Goal: Information Seeking & Learning: Check status

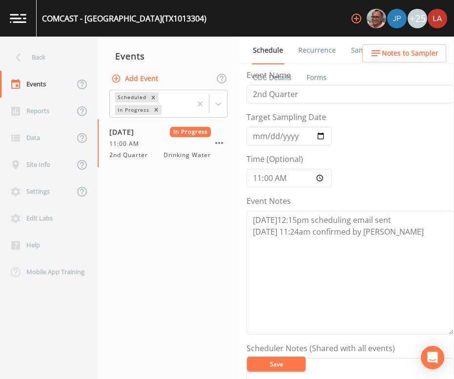
click at [206, 282] on nav "Events Add Event Scheduled In Progress [DATE] In Progress 11:00 AM 2nd Quarter …" at bounding box center [169, 208] width 142 height 343
click at [49, 56] on div "Back" at bounding box center [44, 57] width 88 height 27
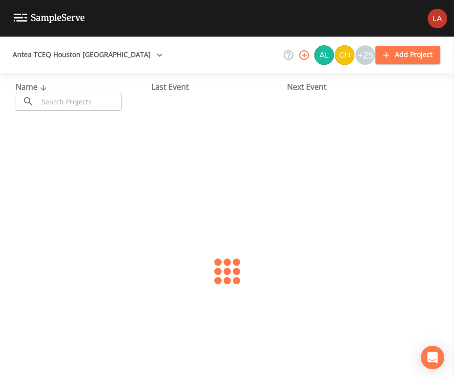
click at [108, 101] on input "text" at bounding box center [79, 102] width 83 height 18
paste input "SOONER [PERSON_NAME]"
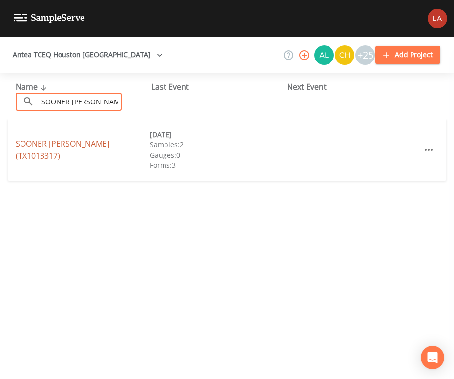
type input "SOONER [PERSON_NAME]"
click at [40, 147] on link "SOONER PIPE [PERSON_NAME] (TX1013317)" at bounding box center [63, 150] width 94 height 22
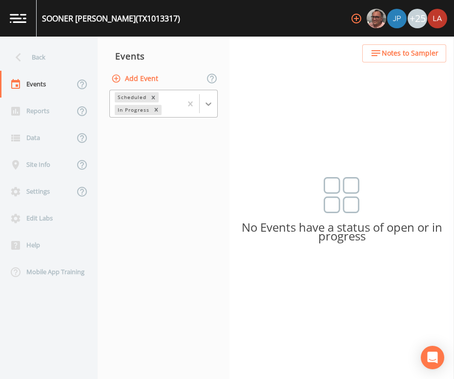
click at [211, 100] on icon at bounding box center [208, 104] width 10 height 10
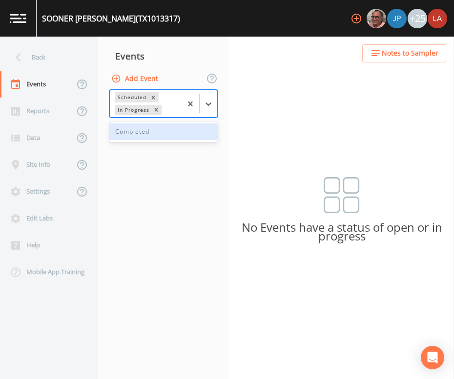
click at [156, 134] on div "Completed" at bounding box center [163, 131] width 108 height 17
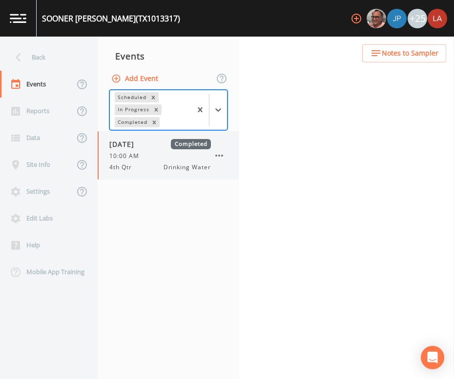
click at [138, 151] on div "10/02/2024 Completed 10:00 AM 4th Qtr Drinking Water" at bounding box center [159, 155] width 101 height 33
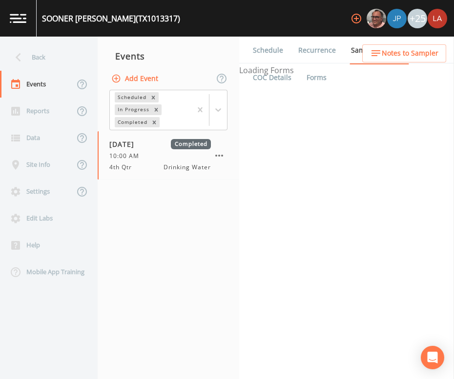
click at [267, 46] on link "Schedule" at bounding box center [267, 50] width 33 height 27
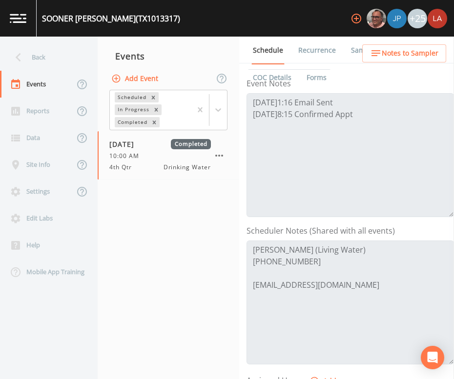
scroll to position [121, 0]
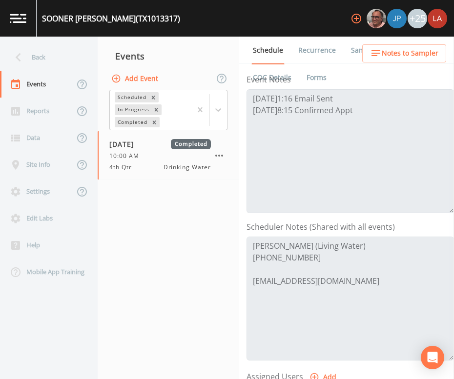
drag, startPoint x: 200, startPoint y: 243, endPoint x: 193, endPoint y: 340, distance: 96.9
click at [200, 243] on nav "Events Add Event Scheduled In Progress Completed 10/02/2024 Completed 10:00 AM …" at bounding box center [169, 208] width 142 height 343
click at [55, 50] on div "Back" at bounding box center [44, 57] width 88 height 27
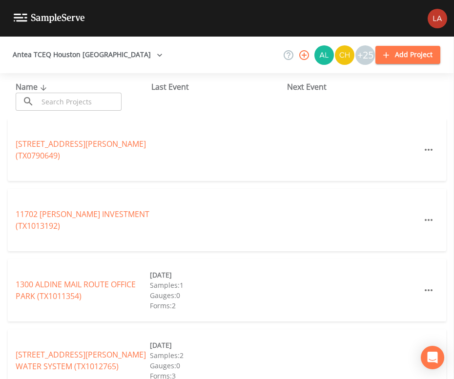
click at [96, 105] on input "text" at bounding box center [79, 102] width 83 height 18
paste input "REACH UNLIMITED INC LEARNING ACTIVITY CE"
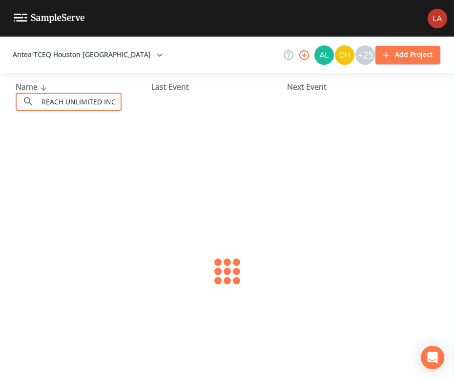
scroll to position [0, 68]
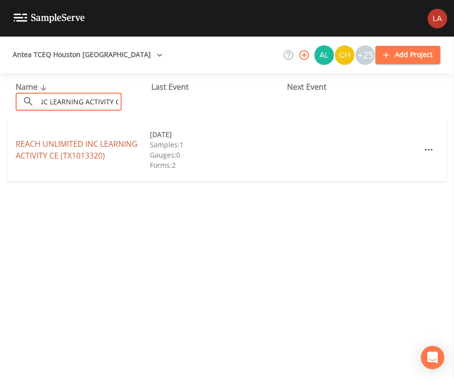
type input "REACH UNLIMITED INC LEARNING ACTIVITY CE"
click at [49, 152] on link "REACH UNLIMITED INC LEARNING ACTIVITY CE (TX1013320)" at bounding box center [77, 150] width 122 height 22
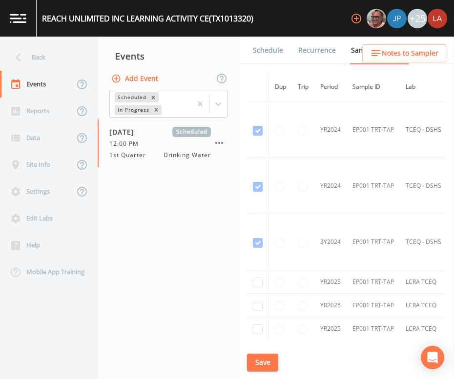
click at [277, 52] on link "Schedule" at bounding box center [267, 50] width 33 height 27
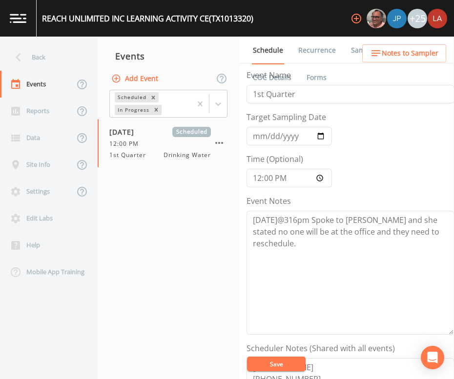
scroll to position [121, 0]
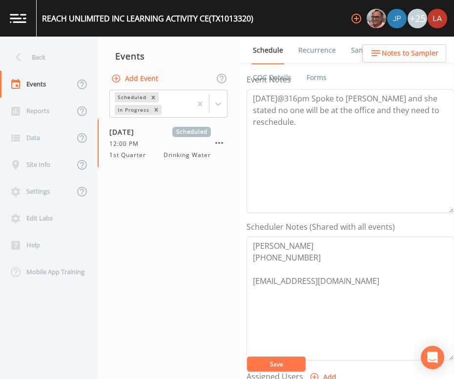
click at [243, 247] on div "Schedule Recurrence Sample Requests COC Details Forms Event Name 1st Quarter Ta…" at bounding box center [346, 208] width 215 height 343
click at [27, 63] on div "Back" at bounding box center [44, 57] width 88 height 27
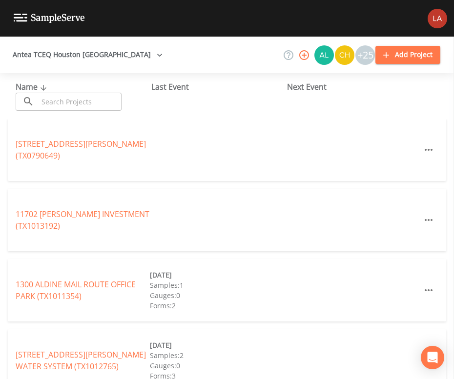
drag, startPoint x: 58, startPoint y: 115, endPoint x: 59, endPoint y: 104, distance: 10.3
click at [59, 110] on div "Name ​ ​ Last Event Next Event" at bounding box center [227, 95] width 454 height 45
click at [59, 103] on input "text" at bounding box center [79, 102] width 83 height 18
click at [93, 102] on input "text" at bounding box center [79, 102] width 83 height 18
click at [77, 101] on input "text" at bounding box center [79, 102] width 83 height 18
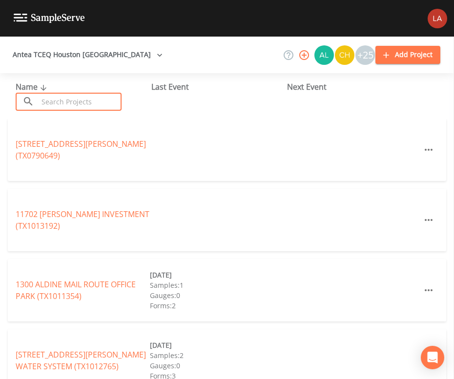
paste input "EXCEL STAMPING & MANUFACTURING"
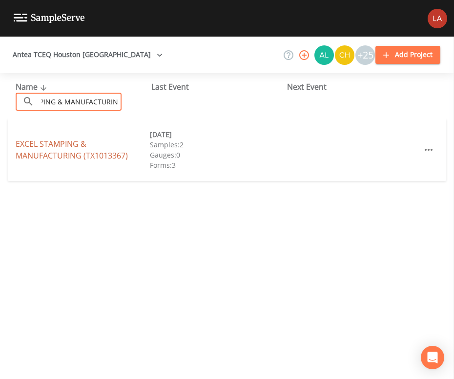
type input "EXCEL STAMPING & MANUFACTURING"
click at [66, 148] on link "EXCEL STAMPING & MANUFACTURING (TX1013367)" at bounding box center [72, 150] width 112 height 22
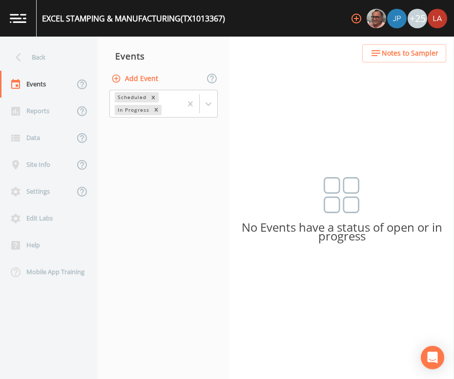
click at [219, 103] on div "Scheduled In Progress" at bounding box center [164, 104] width 132 height 30
click at [208, 97] on div at bounding box center [209, 104] width 18 height 18
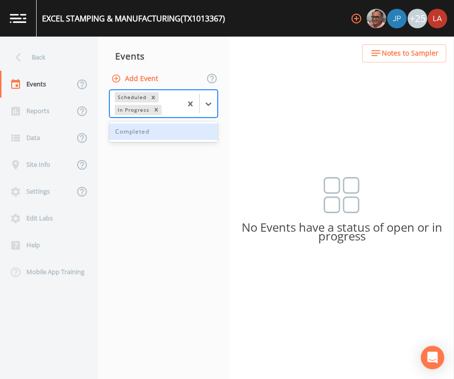
click at [147, 133] on div "Completed" at bounding box center [163, 131] width 108 height 17
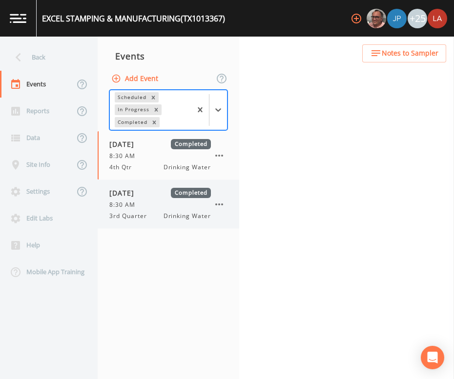
click at [141, 196] on span "07/01/2025" at bounding box center [125, 193] width 32 height 10
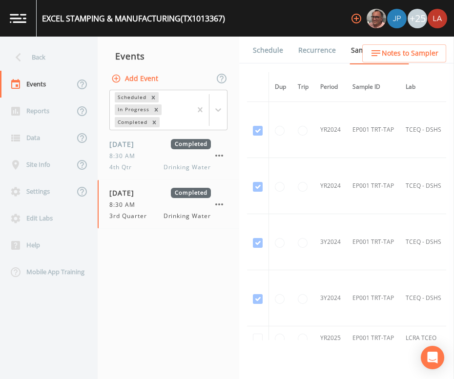
click at [263, 47] on link "Schedule" at bounding box center [267, 50] width 33 height 27
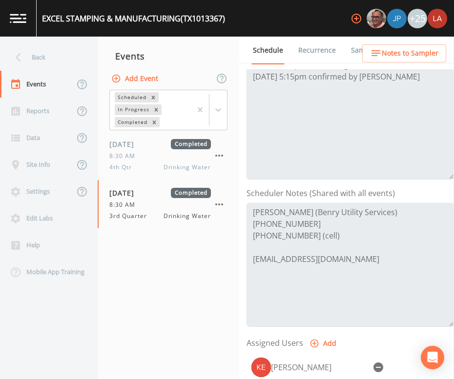
scroll to position [183, 0]
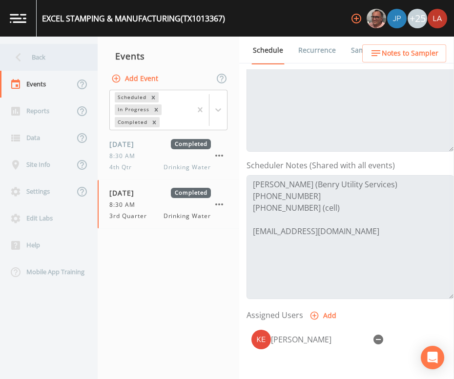
click at [45, 59] on div "Back" at bounding box center [44, 57] width 88 height 27
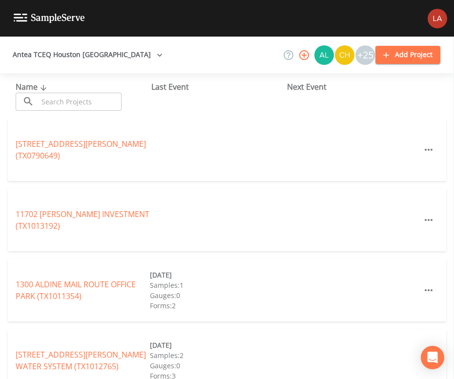
click at [77, 101] on input "text" at bounding box center [79, 102] width 83 height 18
paste input "AQUA SOLUTIONS"
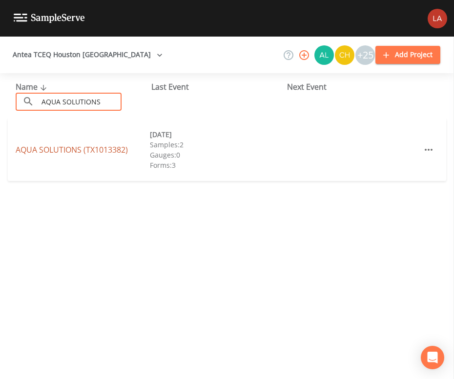
type input "AQUA SOLUTIONS"
click at [47, 146] on link "AQUA SOLUTIONS (TX1013382)" at bounding box center [72, 149] width 112 height 11
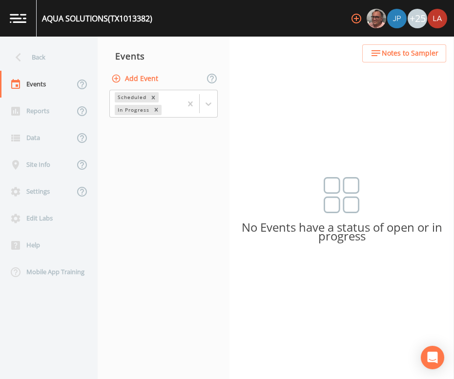
click at [221, 169] on nav "Events Add Event Scheduled In Progress" at bounding box center [164, 208] width 132 height 343
click at [204, 102] on icon at bounding box center [208, 104] width 10 height 10
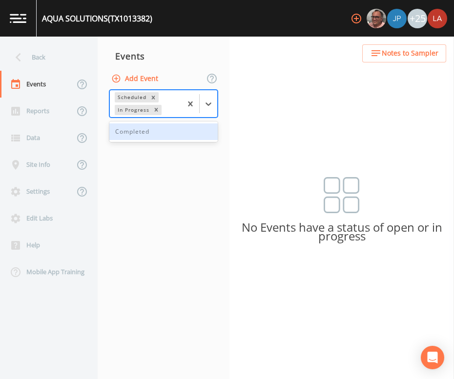
click at [152, 137] on div "Completed" at bounding box center [163, 131] width 108 height 17
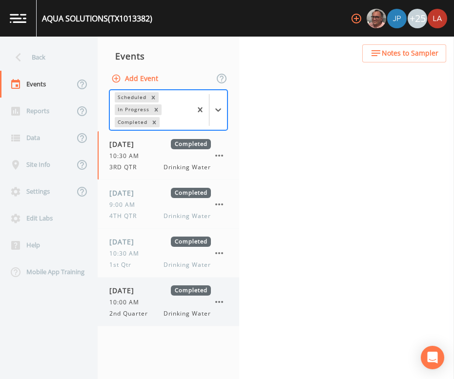
click at [146, 296] on div "06/16/2025 Completed 10:00 AM 2nd Quarter Drinking Water" at bounding box center [159, 301] width 101 height 33
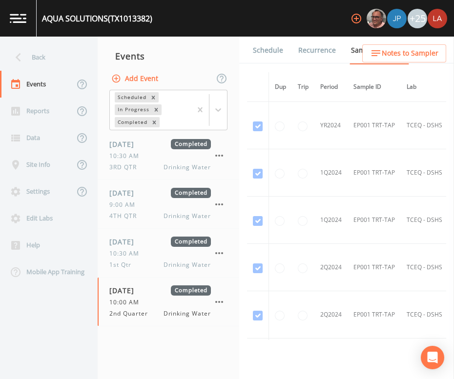
click at [266, 56] on link "Schedule" at bounding box center [267, 50] width 33 height 27
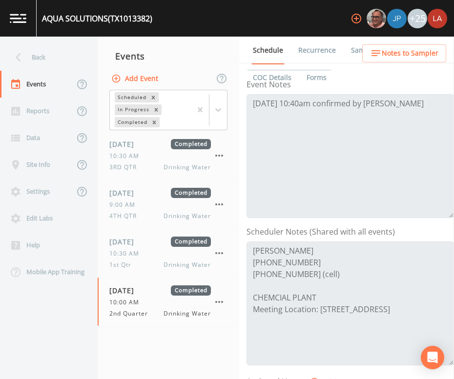
scroll to position [183, 0]
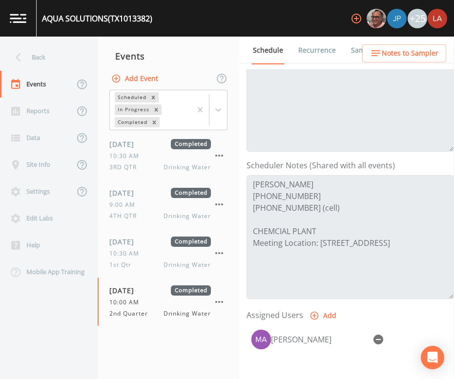
click at [216, 50] on div "Events" at bounding box center [169, 56] width 142 height 24
click at [39, 62] on div "Back" at bounding box center [44, 57] width 88 height 27
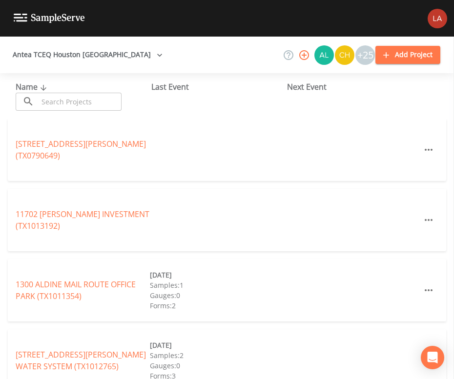
drag, startPoint x: 227, startPoint y: 157, endPoint x: 211, endPoint y: 152, distance: 16.4
click at [219, 154] on div "10115 BELKNAP ROAD (TX0790649)" at bounding box center [227, 150] width 438 height 62
click at [59, 100] on input "text" at bounding box center [79, 102] width 83 height 18
paste input "CROSSROADS FELLOWSHIP CHURCH"
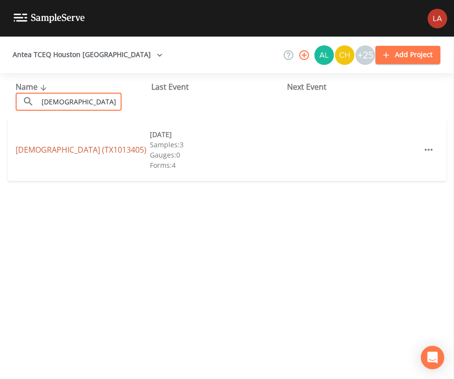
type input "CROSSROADS FELLOWSHIP CHURCH"
click at [59, 144] on link "CROSSROADS FELLOWSHIP CHURCH (TX1013405)" at bounding box center [81, 149] width 131 height 11
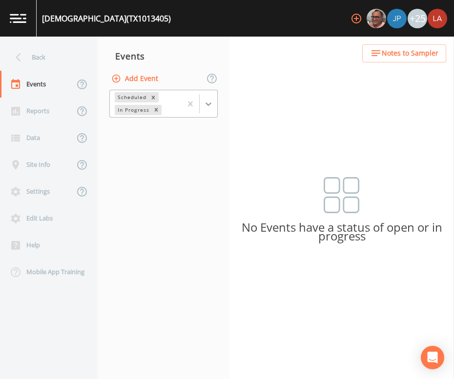
click at [216, 106] on div at bounding box center [209, 104] width 18 height 18
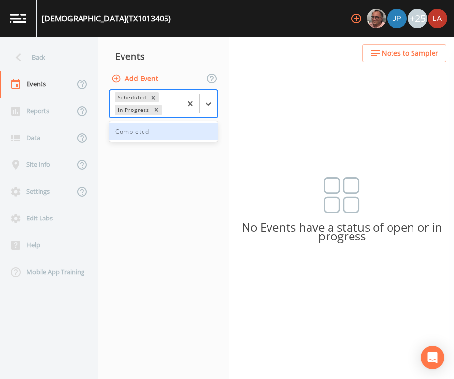
click at [163, 126] on div "Completed" at bounding box center [163, 131] width 108 height 17
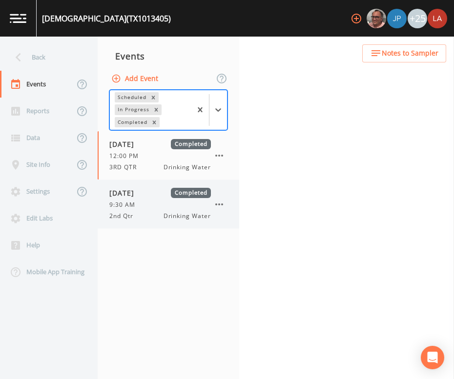
click at [141, 192] on span "06/26/2025" at bounding box center [125, 193] width 32 height 10
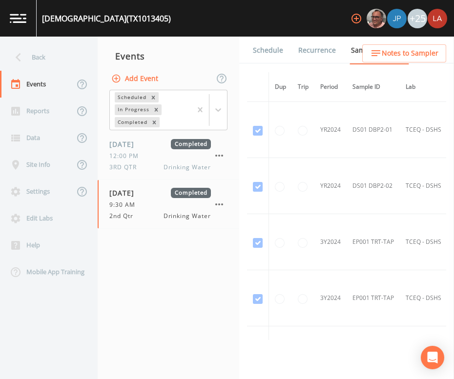
click at [273, 56] on link "Schedule" at bounding box center [267, 50] width 33 height 27
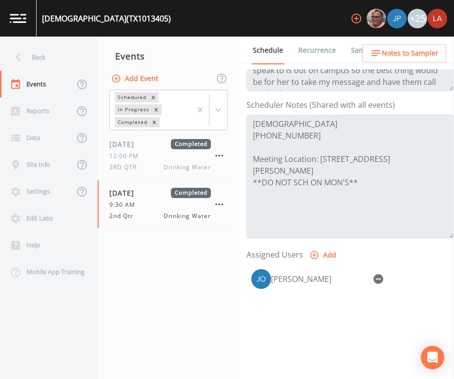
scroll to position [183, 0]
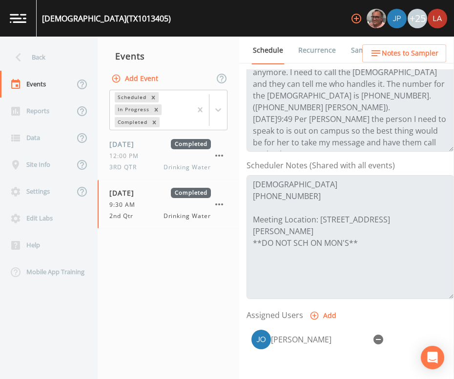
click at [205, 294] on nav "Events Add Event Scheduled In Progress Completed 08/08/2024 Completed 12:00 PM …" at bounding box center [169, 208] width 142 height 343
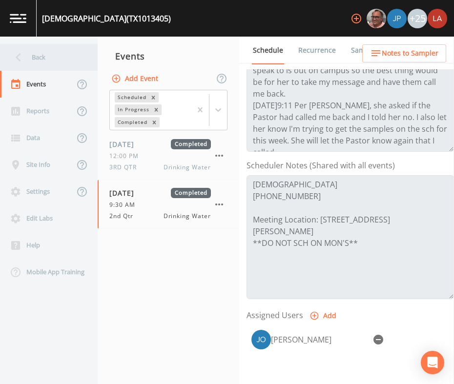
click at [43, 61] on div "Back" at bounding box center [44, 57] width 88 height 27
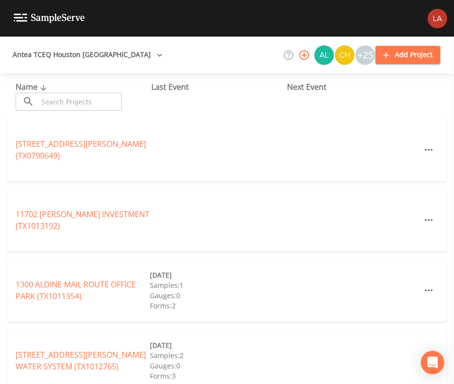
click at [110, 99] on input "text" at bounding box center [79, 102] width 83 height 18
paste input "AIRGAS SOUTHWEST LA PORTE"
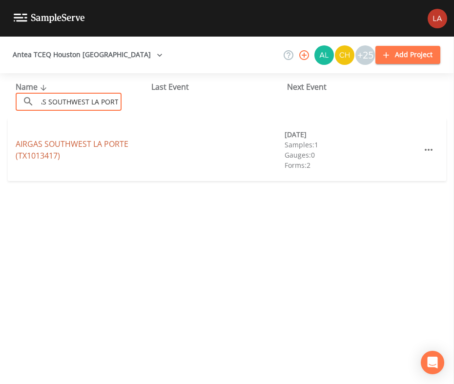
type input "AIRGAS SOUTHWEST LA PORTE"
click at [53, 156] on link "AIRGAS SOUTHWEST LA PORTE (TX1013417)" at bounding box center [72, 150] width 113 height 22
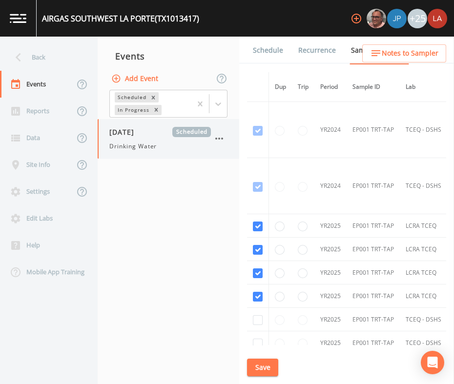
click at [137, 142] on span "Drinking Water" at bounding box center [132, 146] width 47 height 9
click at [272, 49] on link "Schedule" at bounding box center [267, 50] width 33 height 27
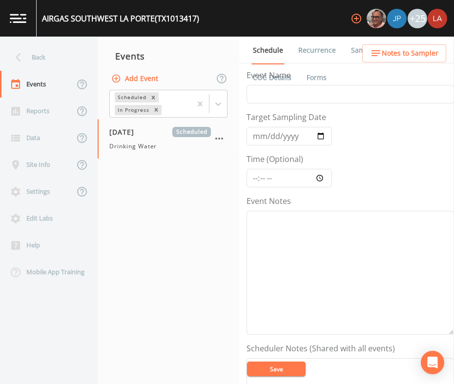
drag, startPoint x: 223, startPoint y: 196, endPoint x: 217, endPoint y: 160, distance: 36.6
click at [223, 196] on nav "Events Add Event Scheduled In Progress 08/27/2025 Scheduled Drinking Water" at bounding box center [169, 210] width 142 height 347
click at [64, 56] on div "Back" at bounding box center [44, 57] width 88 height 27
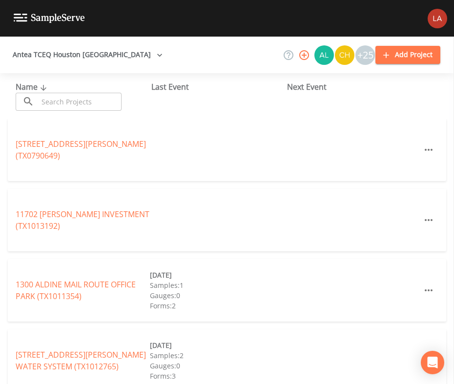
click at [81, 97] on input "text" at bounding box center [79, 102] width 83 height 18
paste input "BATTLEGROUND WATER SUPPLY"
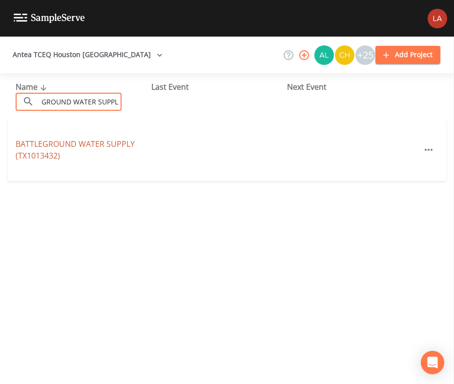
type input "BATTLEGROUND WATER SUPPLY"
click at [44, 143] on link "BATTLEGROUND WATER SUPPLY (TX1013432)" at bounding box center [75, 150] width 119 height 22
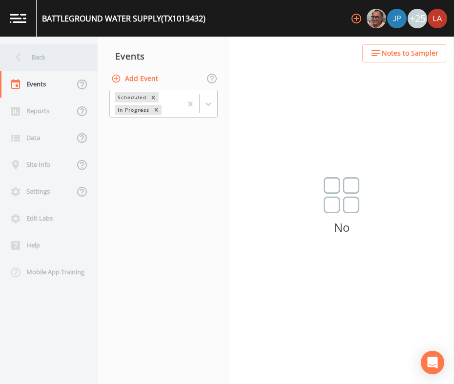
click at [60, 57] on div "Back" at bounding box center [44, 57] width 88 height 27
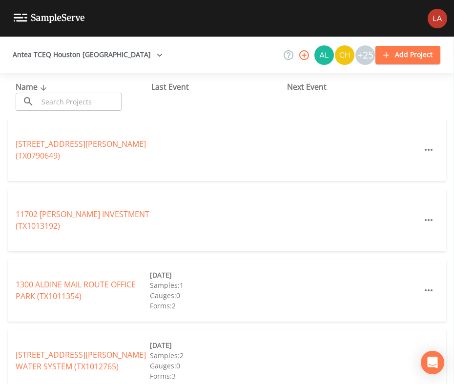
click at [97, 103] on input "text" at bounding box center [79, 102] width 83 height 18
paste input "THV EQUIPMENT HOLDINGS USA"
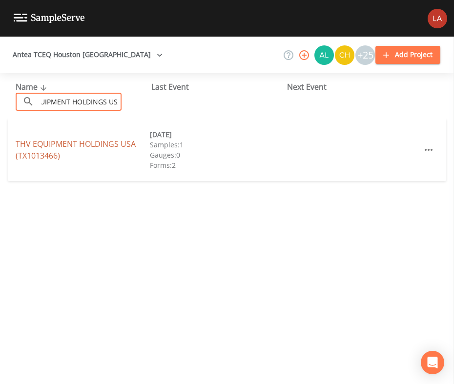
type input "THV EQUIPMENT HOLDINGS USA"
click at [52, 151] on link "THV EQUIPMENT HOLDINGS USA (TX1013466)" at bounding box center [76, 150] width 120 height 22
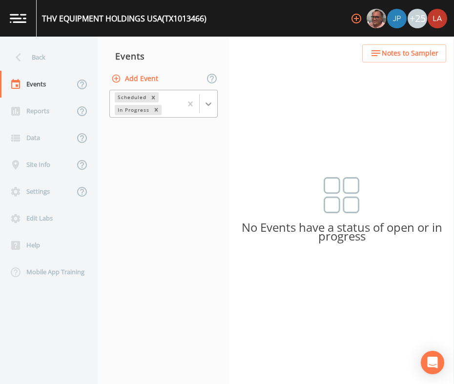
click at [212, 105] on icon at bounding box center [208, 104] width 10 height 10
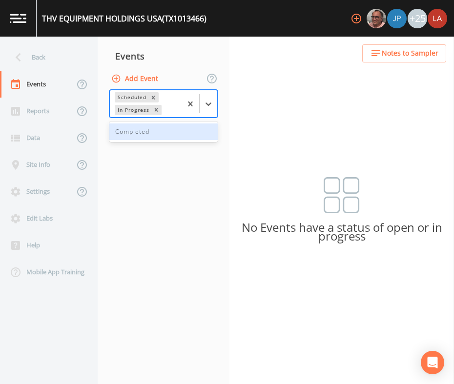
click at [136, 135] on div "Completed" at bounding box center [163, 131] width 108 height 17
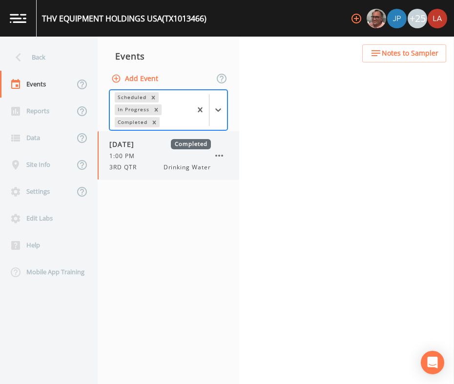
click at [133, 166] on span "3RD QTR" at bounding box center [125, 167] width 33 height 9
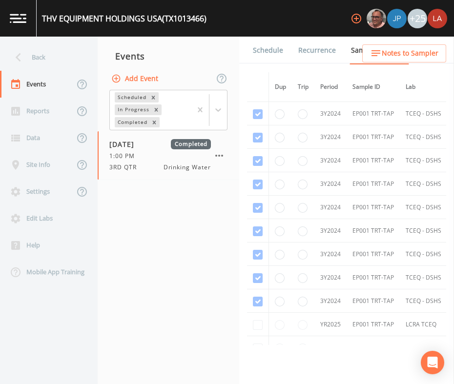
click at [257, 54] on link "Schedule" at bounding box center [267, 50] width 33 height 27
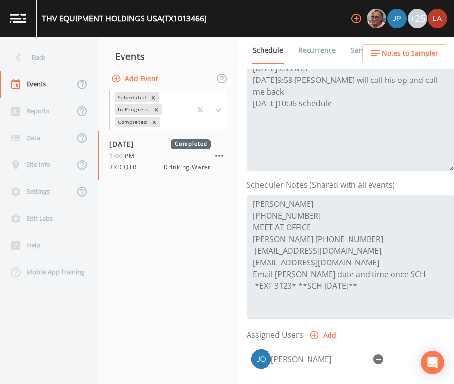
scroll to position [183, 0]
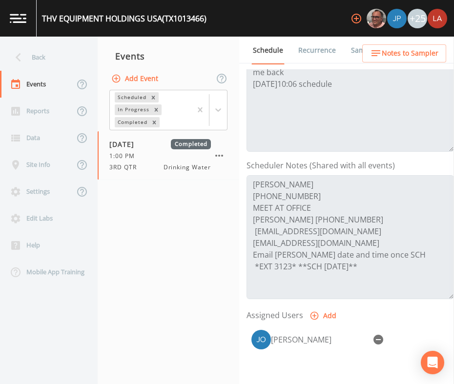
click at [194, 251] on nav "Events Add Event Scheduled In Progress Completed 08/15/2024 Completed 1:00 PM 3…" at bounding box center [169, 210] width 142 height 347
click at [59, 50] on div "Back" at bounding box center [44, 57] width 88 height 27
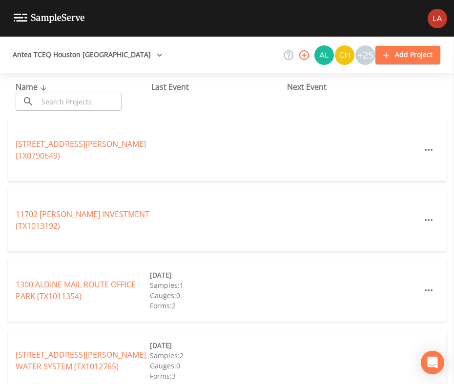
click at [87, 103] on input "text" at bounding box center [79, 102] width 83 height 18
paste input "RSC EQUIPMENT RENTAL 825"
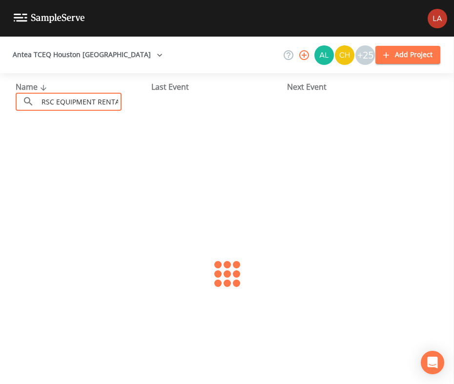
scroll to position [0, 14]
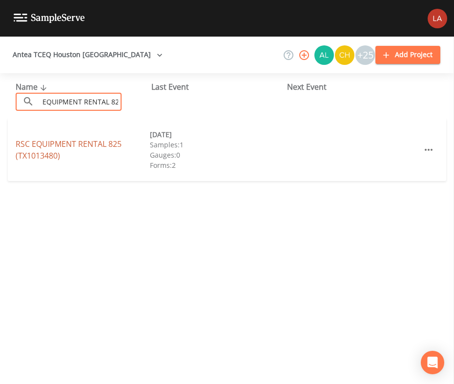
type input "RSC EQUIPMENT RENTAL 825"
click at [59, 144] on link "RSC EQUIPMENT RENTAL 825 (TX1013480)" at bounding box center [69, 150] width 106 height 22
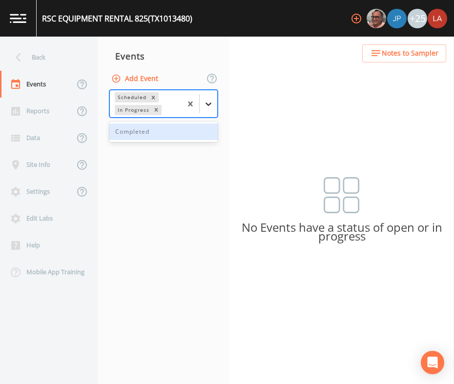
click at [214, 102] on div at bounding box center [209, 104] width 18 height 18
click at [149, 135] on div "Completed" at bounding box center [163, 131] width 108 height 17
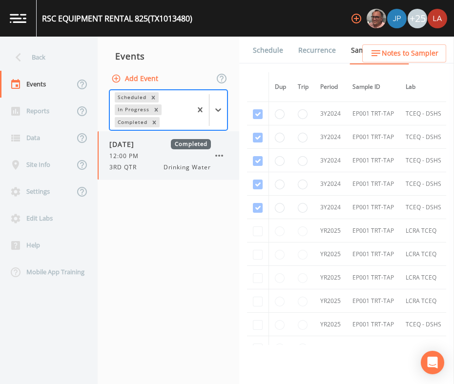
click at [162, 155] on div "12:00 PM" at bounding box center [159, 156] width 101 height 9
click at [261, 52] on link "Schedule" at bounding box center [267, 50] width 33 height 27
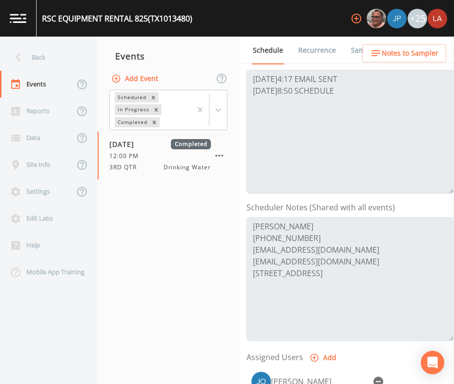
scroll to position [121, 0]
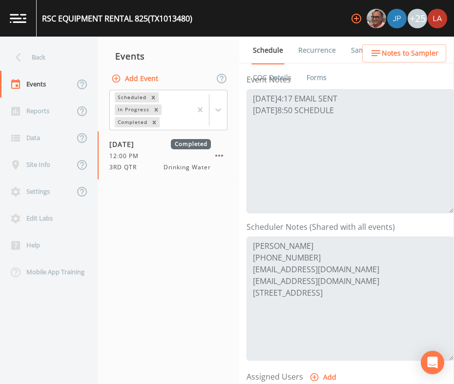
click at [46, 60] on div "Back" at bounding box center [44, 57] width 88 height 27
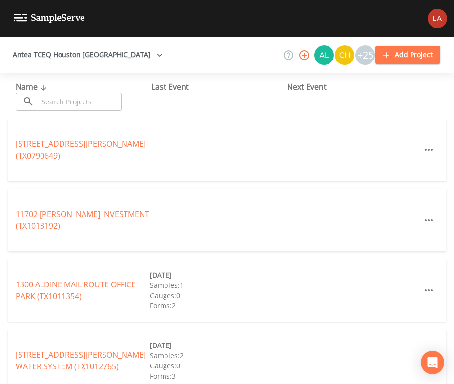
click at [103, 107] on input "text" at bounding box center [79, 102] width 83 height 18
paste input "GARZA COMMERCIAL CORNER"
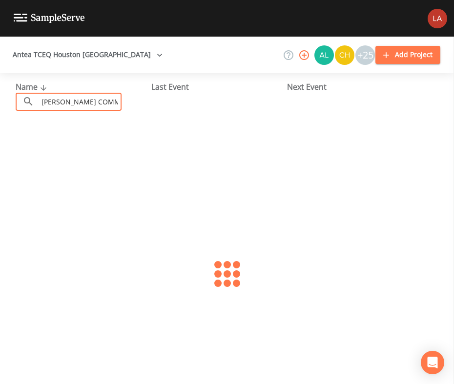
scroll to position [0, 17]
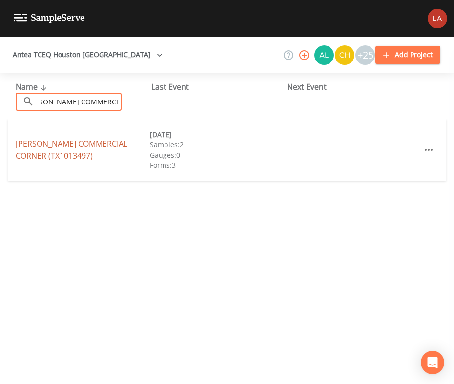
type input "GARZA COMMERCIAL CORNER"
click at [46, 152] on link "GARZA COMMERCIAL CORNER (TX1013497)" at bounding box center [72, 150] width 112 height 22
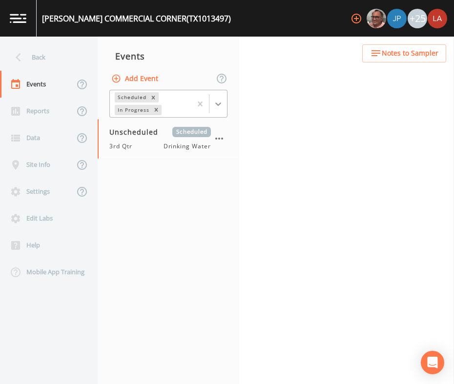
click at [211, 97] on div at bounding box center [218, 104] width 18 height 18
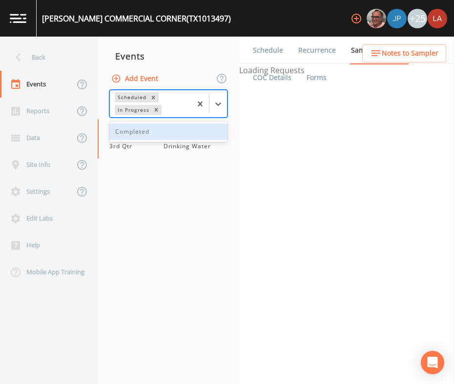
click at [155, 125] on div "Completed" at bounding box center [168, 131] width 118 height 17
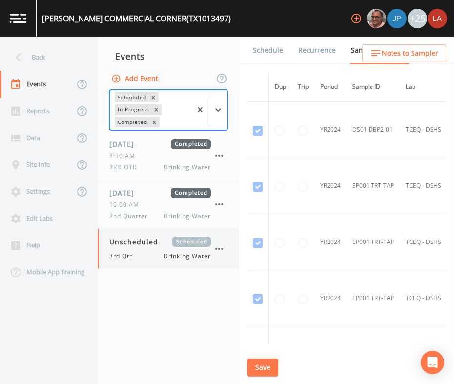
drag, startPoint x: 143, startPoint y: 250, endPoint x: 146, endPoint y: 243, distance: 8.1
click at [142, 250] on div "Unscheduled Scheduled 3rd Qtr Drinking Water" at bounding box center [159, 249] width 101 height 24
click at [265, 47] on link "Schedule" at bounding box center [267, 50] width 33 height 27
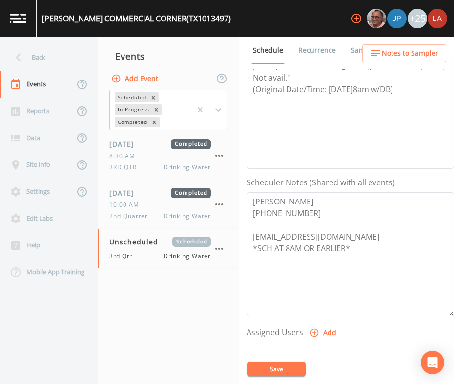
scroll to position [183, 0]
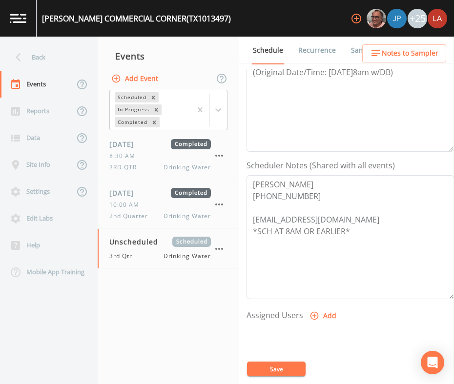
drag, startPoint x: 152, startPoint y: 359, endPoint x: 153, endPoint y: 352, distance: 6.4
click at [152, 359] on nav "Events Add Event Scheduled In Progress Completed 09/11/2024 Completed 8:30 AM 3…" at bounding box center [169, 210] width 142 height 347
click at [43, 52] on div "Back" at bounding box center [44, 57] width 88 height 27
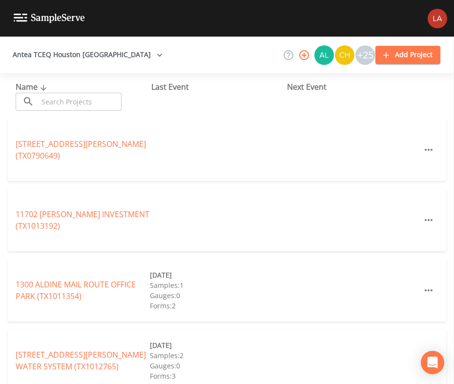
click at [85, 95] on input "text" at bounding box center [79, 102] width 83 height 18
paste input "CHAPARRAL INDUSTRIAL SERVICES"
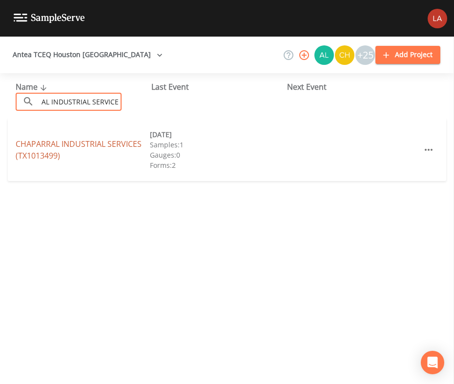
type input "CHAPARRAL INDUSTRIAL SERVICES"
click at [45, 143] on link "CHAPARRAL INDUSTRIAL SERVICES (TX1013499)" at bounding box center [79, 150] width 126 height 22
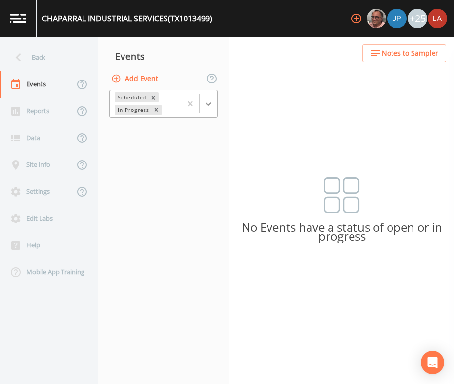
click at [213, 104] on icon at bounding box center [208, 104] width 10 height 10
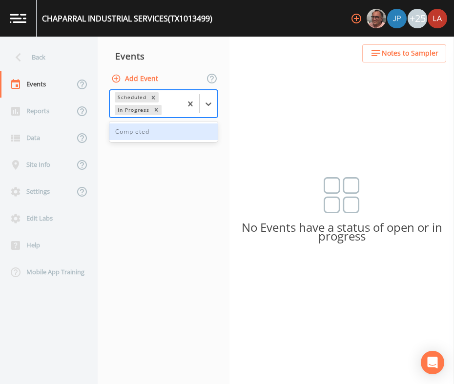
click at [162, 130] on div "Completed" at bounding box center [163, 131] width 108 height 17
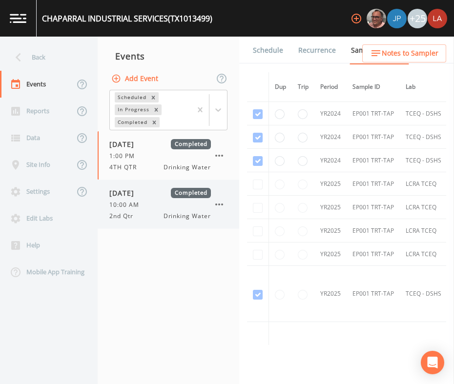
click at [121, 191] on span "05/08/2025" at bounding box center [125, 193] width 32 height 10
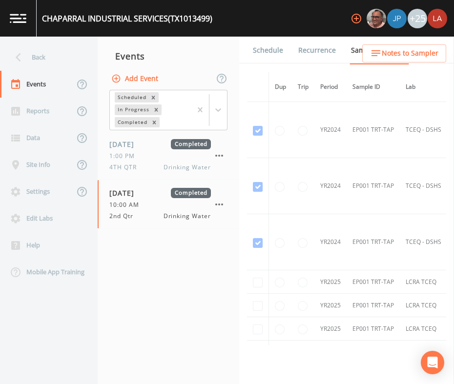
click at [272, 49] on link "Schedule" at bounding box center [267, 50] width 33 height 27
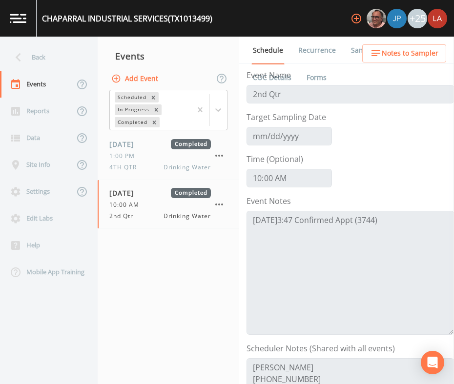
click at [272, 49] on link "Schedule" at bounding box center [267, 51] width 33 height 28
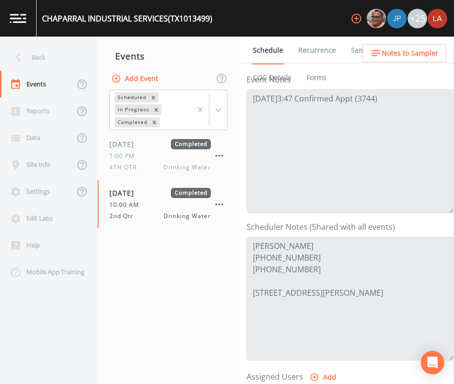
scroll to position [183, 0]
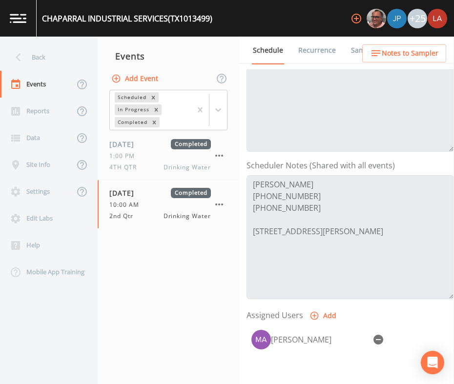
click at [149, 289] on nav "Events Add Event Scheduled In Progress Completed 10/16/2024 Completed 1:00 PM 4…" at bounding box center [169, 210] width 142 height 347
click at [41, 52] on div "Back" at bounding box center [44, 57] width 88 height 27
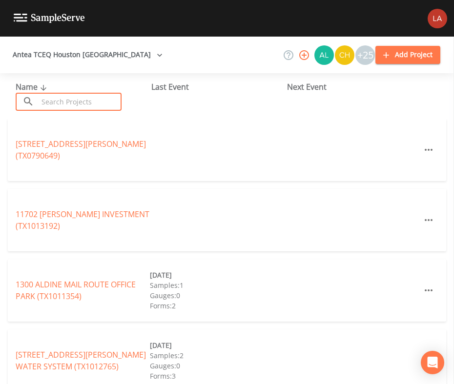
click at [73, 105] on input "text" at bounding box center [79, 102] width 83 height 18
paste input "5 TWENTY-NINE COMMERCE PARK ASSOCIATION"
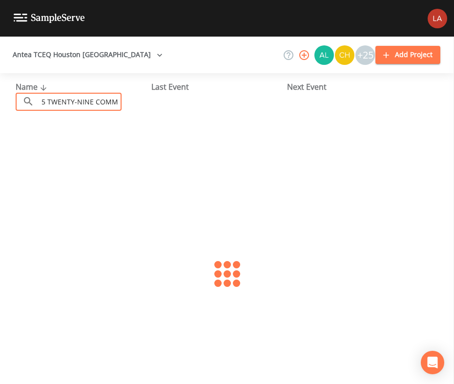
scroll to position [0, 75]
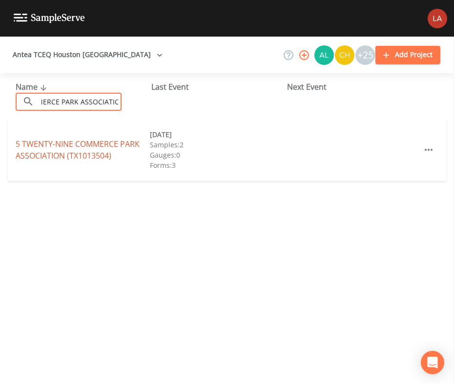
type input "5 TWENTY-NINE COMMERCE PARK ASSOCIATION"
click at [59, 148] on link "5 TWENTY-NINE COMMERCE PARK ASSOCIATION (TX1013504)" at bounding box center [78, 150] width 124 height 22
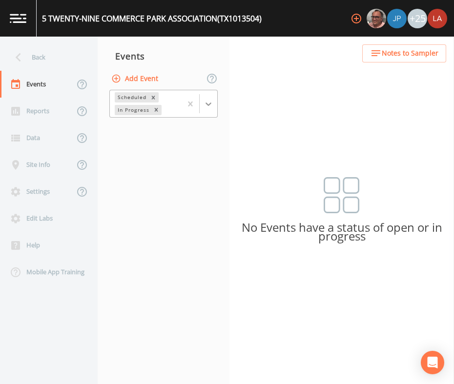
click at [208, 106] on icon at bounding box center [208, 104] width 10 height 10
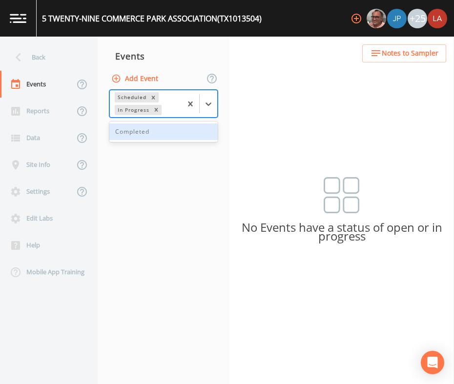
click at [163, 131] on div "Completed" at bounding box center [163, 131] width 108 height 17
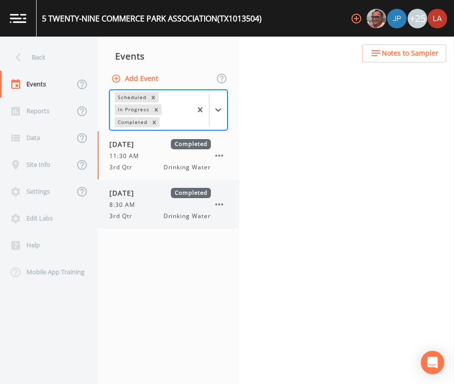
click at [135, 194] on span "08/06/2025" at bounding box center [125, 193] width 32 height 10
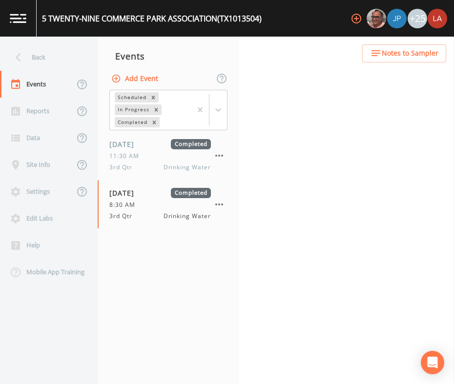
click at [258, 52] on div "Back Events Reports Data Site Info Settings Edit Labs Help Mobile App Training …" at bounding box center [227, 210] width 454 height 347
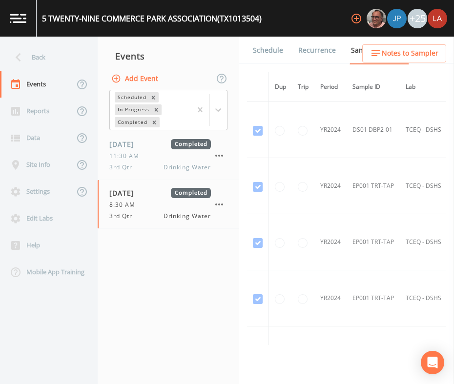
click at [259, 57] on link "Schedule" at bounding box center [267, 50] width 33 height 27
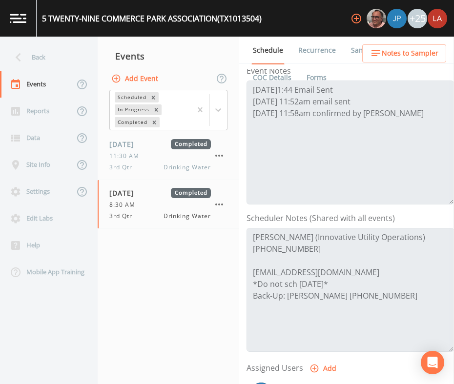
scroll to position [183, 0]
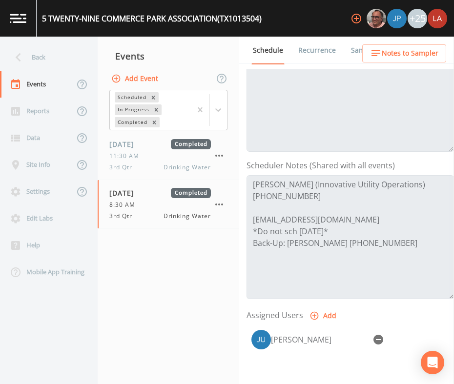
click at [144, 293] on nav "Events Add Event Scheduled In Progress Completed 09/16/2024 Completed 11:30 AM …" at bounding box center [169, 210] width 142 height 347
click at [34, 52] on div "Back" at bounding box center [44, 57] width 88 height 27
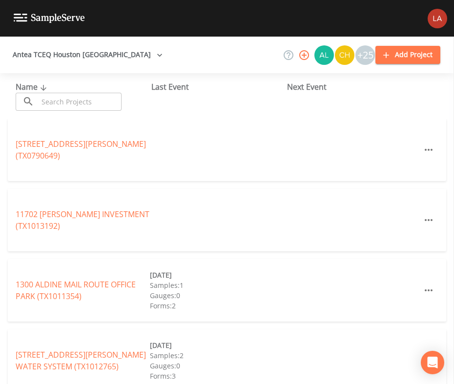
click at [106, 96] on input "text" at bounding box center [79, 102] width 83 height 18
paste input "ST DOMINIC CATHOLIC CHURCH"
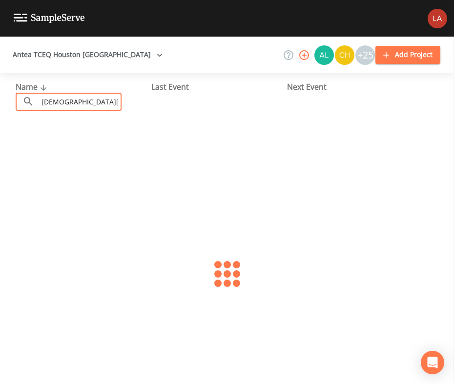
scroll to position [0, 23]
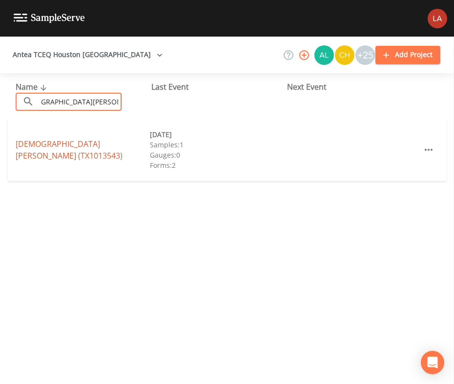
type input "ST DOMINIC CATHOLIC CHURCH"
click at [40, 157] on link "ST DOMINIC CATHOLIC CHURCH (TX1013543)" at bounding box center [69, 150] width 107 height 22
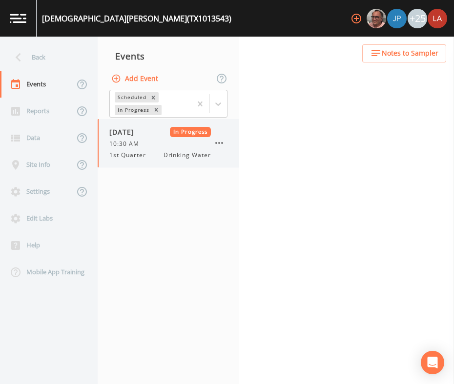
click at [140, 149] on div "02/27/2025 In Progress 10:30 AM 1st Quarter Drinking Water" at bounding box center [159, 143] width 101 height 33
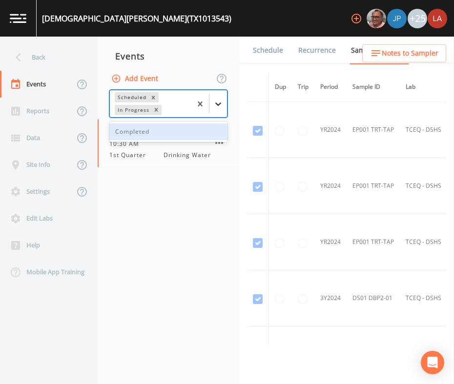
click at [219, 101] on icon at bounding box center [218, 104] width 10 height 10
click at [255, 55] on link "Schedule" at bounding box center [267, 50] width 33 height 27
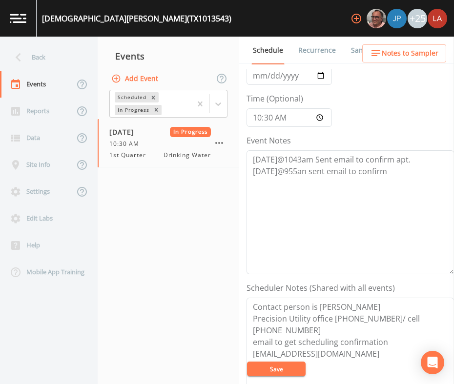
scroll to position [183, 0]
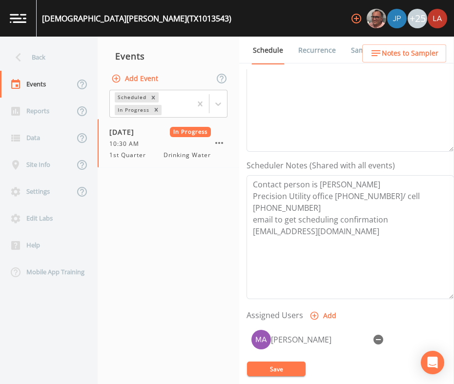
drag, startPoint x: 137, startPoint y: 278, endPoint x: 137, endPoint y: 272, distance: 5.4
click at [137, 278] on nav "Events Add Event Scheduled In Progress 02/27/2025 In Progress 10:30 AM 1st Quar…" at bounding box center [169, 210] width 142 height 347
click at [36, 54] on div "Back" at bounding box center [44, 57] width 88 height 27
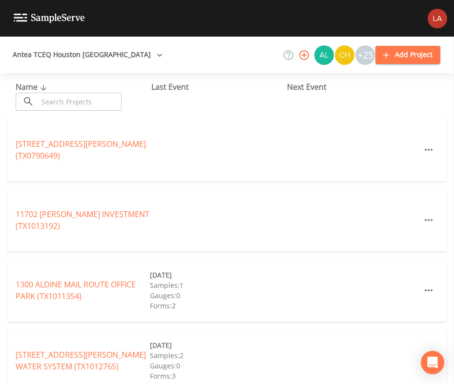
click at [48, 95] on input "text" at bounding box center [79, 102] width 83 height 18
paste input "WEB FLEETING"
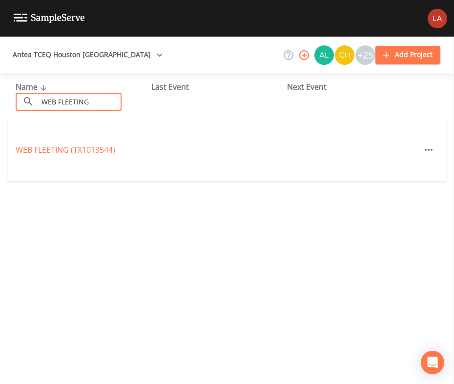
type input "WEB FLEETING"
click at [36, 150] on link "WEB FLEETING (TX1013544)" at bounding box center [66, 149] width 100 height 11
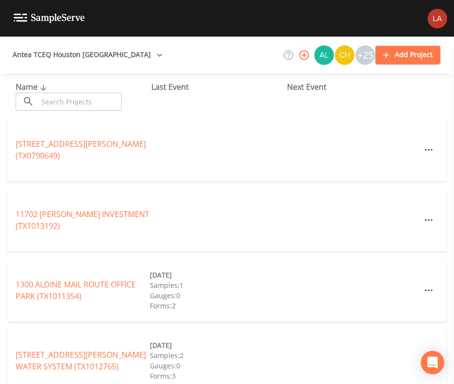
click at [81, 105] on input "text" at bounding box center [79, 102] width 83 height 18
paste input "INTERCONTINENTAL TERMINALS PASADENA"
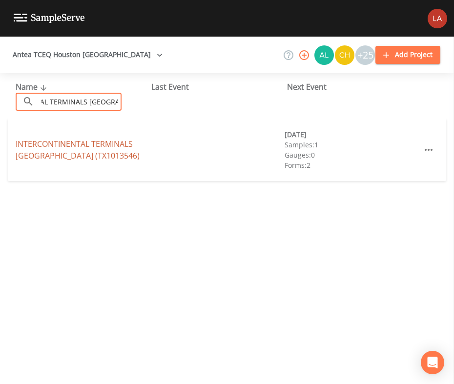
type input "INTERCONTINENTAL TERMINALS PASADENA"
click at [35, 152] on link "INTERCONTINENTAL TERMINALS PASADENA (TX1013546)" at bounding box center [78, 150] width 124 height 22
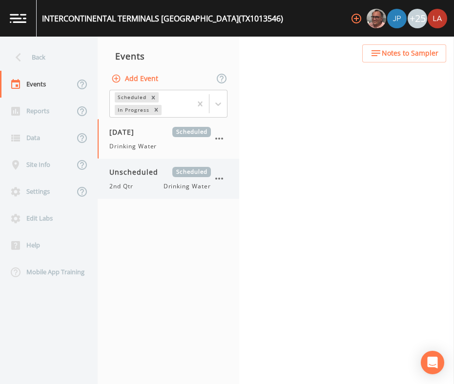
click at [129, 168] on span "Unscheduled" at bounding box center [137, 172] width 56 height 10
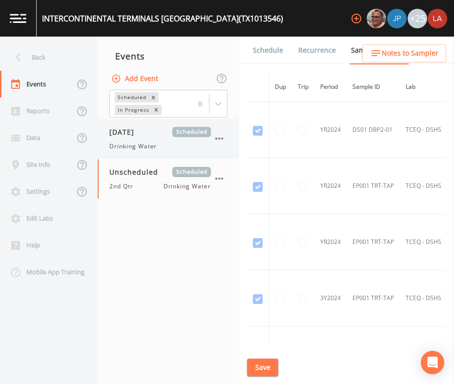
click at [143, 139] on div "08/27/2025 Scheduled Drinking Water" at bounding box center [159, 139] width 101 height 24
click at [273, 52] on link "Schedule" at bounding box center [267, 50] width 33 height 27
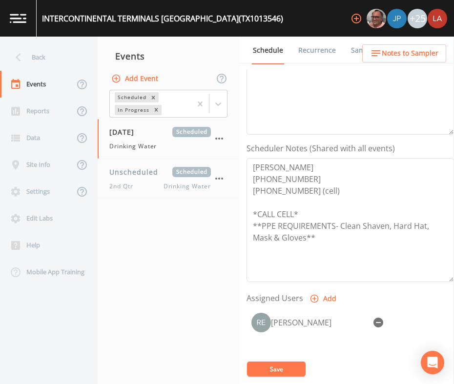
scroll to position [183, 0]
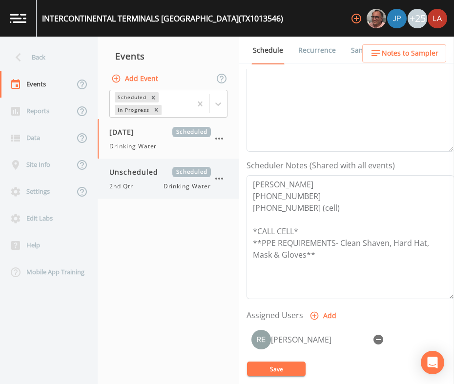
drag, startPoint x: 198, startPoint y: 278, endPoint x: 173, endPoint y: 191, distance: 90.8
click at [198, 278] on nav "Events Add Event Scheduled In Progress 08/27/2025 Scheduled Drinking Water Unsc…" at bounding box center [169, 210] width 142 height 347
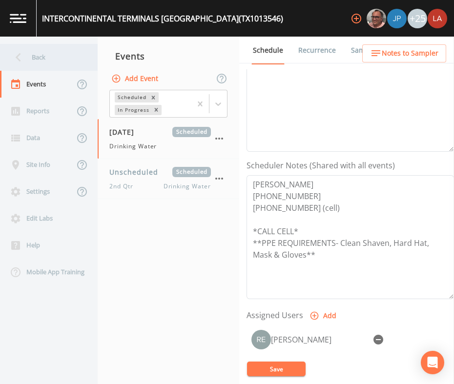
click at [37, 58] on div "Back" at bounding box center [44, 57] width 88 height 27
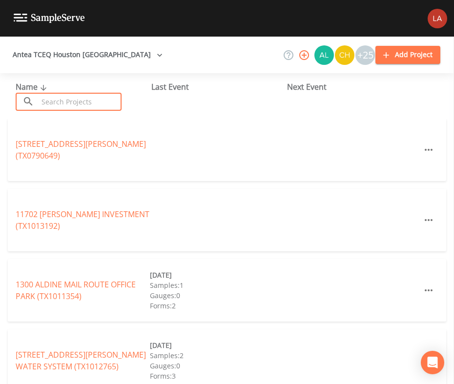
click at [59, 108] on input "text" at bounding box center [79, 102] width 83 height 18
paste input "BW GRAYSON BUSINESS PARK"
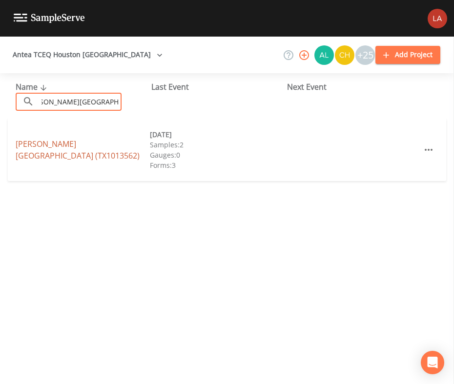
type input "BW GRAYSON BUSINESS PARK"
click at [46, 150] on link "BW GRAYSON BUSINESS PARK (TX1013562)" at bounding box center [78, 150] width 124 height 22
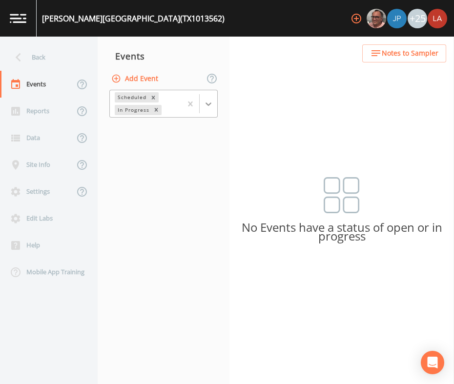
click at [206, 103] on icon at bounding box center [208, 103] width 6 height 3
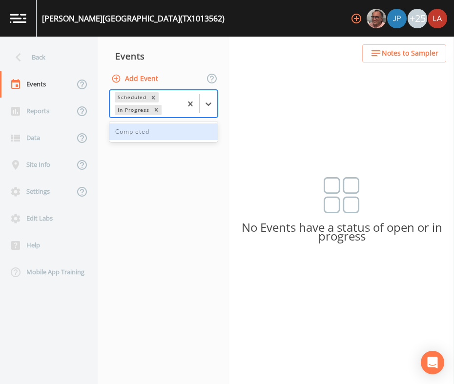
click at [135, 134] on div "Completed" at bounding box center [163, 131] width 108 height 17
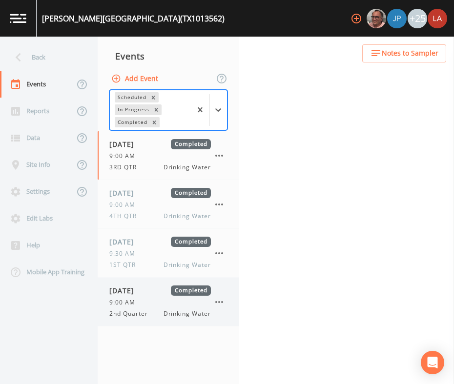
click at [141, 285] on span "06/23/2025" at bounding box center [125, 290] width 32 height 10
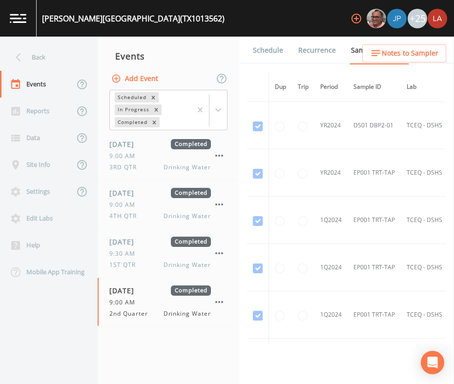
click at [256, 50] on link "Schedule" at bounding box center [267, 50] width 33 height 27
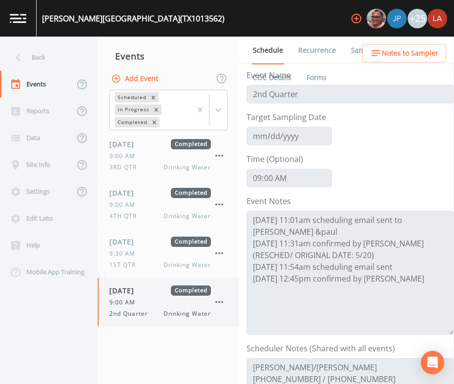
click at [155, 303] on div "9:00 AM" at bounding box center [159, 302] width 101 height 9
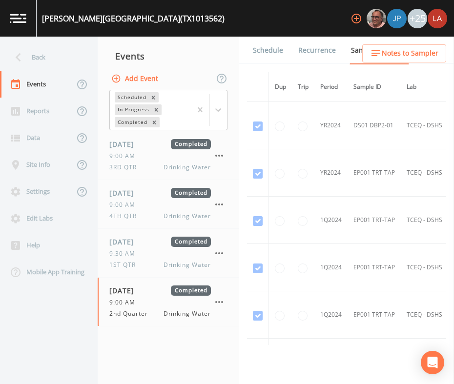
click at [274, 47] on link "Schedule" at bounding box center [267, 50] width 33 height 27
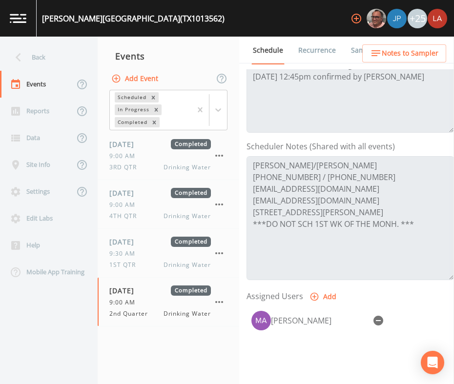
scroll to position [183, 0]
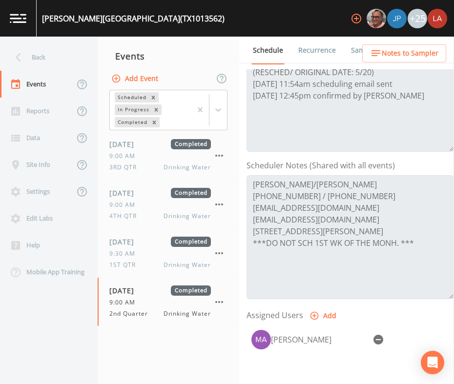
click at [163, 57] on div "Events" at bounding box center [169, 56] width 142 height 24
click at [58, 48] on div "Back" at bounding box center [44, 57] width 88 height 27
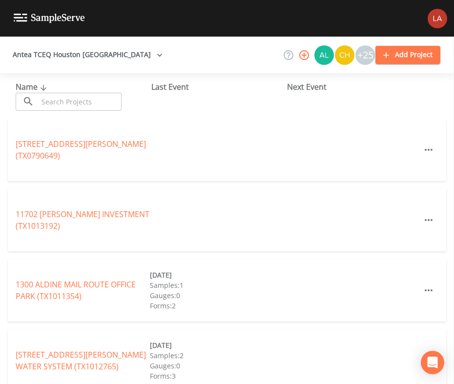
click at [92, 95] on input "text" at bounding box center [79, 102] width 83 height 18
paste input "CUTTEN GROVE BUSINESS PARK"
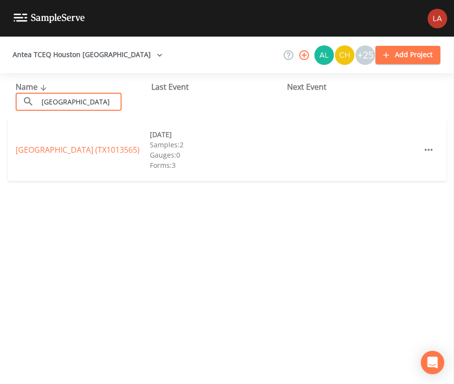
type input "CUTTEN GROVE BUSINESS PARK"
click at [40, 144] on link "CUTTEN GROVE BUSINESS PARK (TX1013565)" at bounding box center [78, 149] width 124 height 11
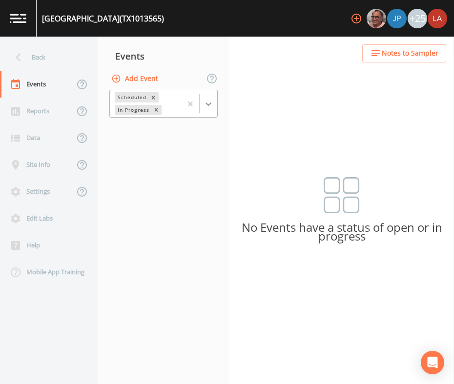
click at [208, 105] on icon at bounding box center [208, 103] width 6 height 3
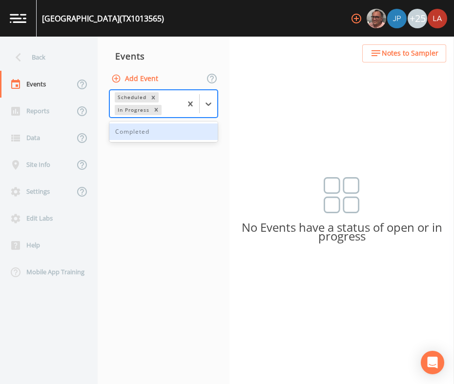
click at [133, 136] on div "Completed" at bounding box center [163, 131] width 108 height 17
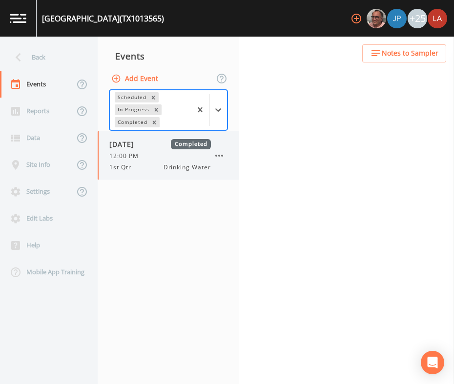
click at [125, 151] on div "02/25/2025 Completed 12:00 PM 1st Qtr Drinking Water" at bounding box center [159, 155] width 101 height 33
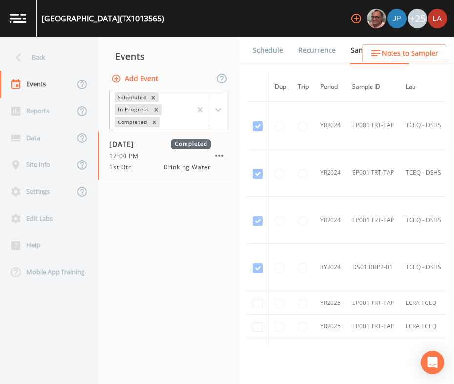
click at [263, 41] on link "Schedule" at bounding box center [267, 50] width 33 height 27
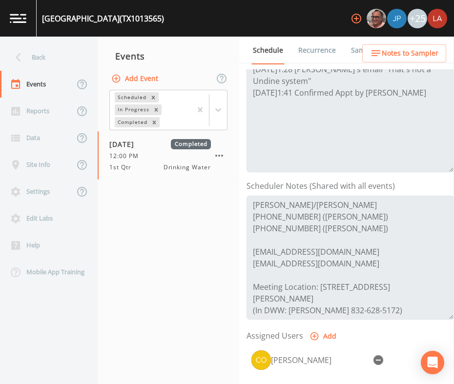
scroll to position [183, 0]
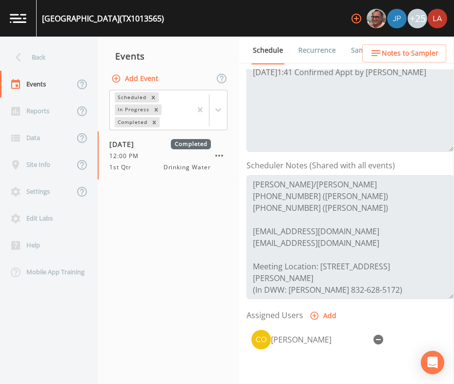
click at [210, 319] on nav "Events Add Event Scheduled In Progress Completed 02/25/2025 Completed 12:00 PM …" at bounding box center [169, 210] width 142 height 347
click at [29, 53] on div "Back" at bounding box center [44, 57] width 88 height 27
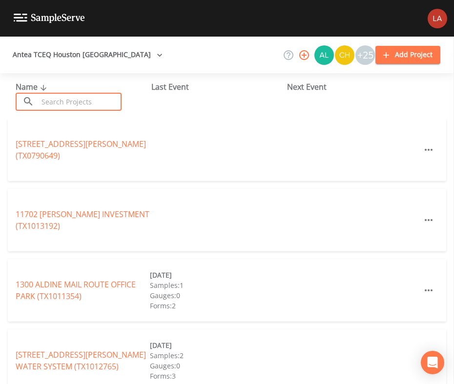
click at [104, 93] on input "text" at bounding box center [79, 102] width 83 height 18
paste input "JDFM TELGE"
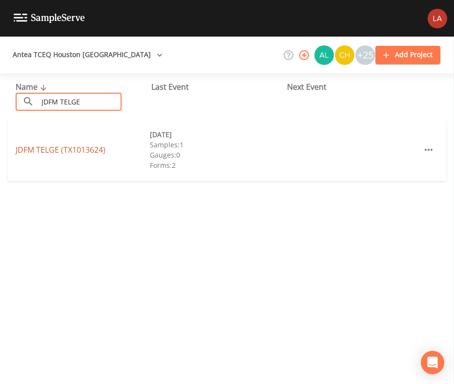
type input "JDFM TELGE"
click at [38, 148] on link "JDFM TELGE (TX1013624)" at bounding box center [61, 149] width 90 height 11
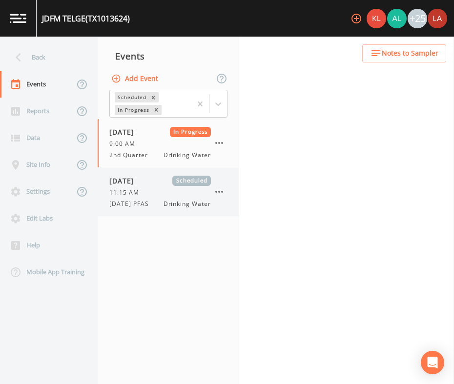
click at [120, 183] on span "08/26/2025" at bounding box center [125, 181] width 32 height 10
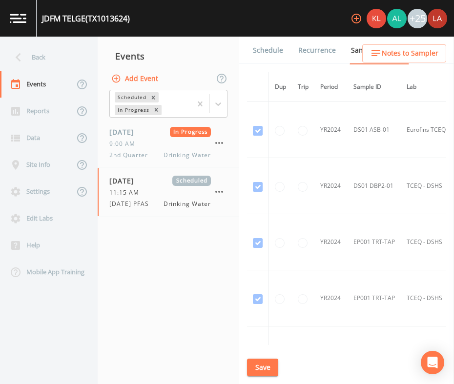
click at [251, 52] on link "Schedule" at bounding box center [267, 50] width 33 height 27
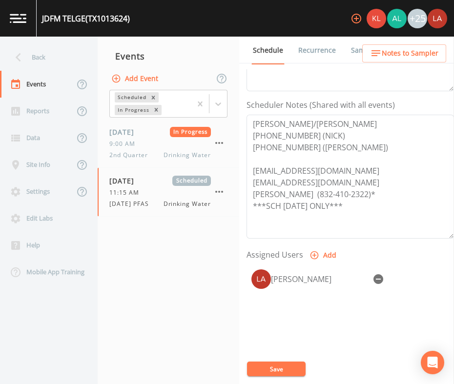
scroll to position [183, 0]
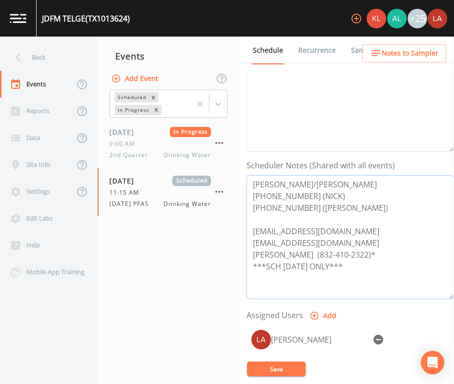
click at [359, 280] on textarea "NICK/PAUL RHODES 281-685-1887 (NICK) 281-508-7163 (PAUL) nick_rhodes@alumni.bay…" at bounding box center [349, 237] width 207 height 124
click at [37, 50] on div "Back" at bounding box center [44, 57] width 88 height 27
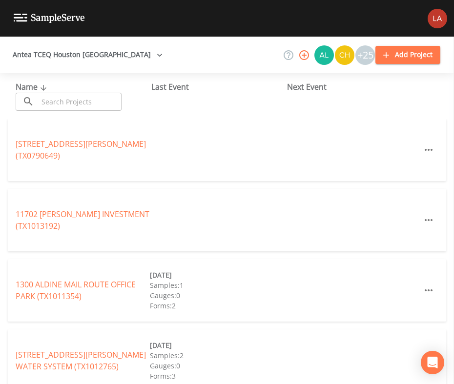
click at [71, 104] on input "text" at bounding box center [79, 102] width 83 height 18
paste input "POWER PLUMBING"
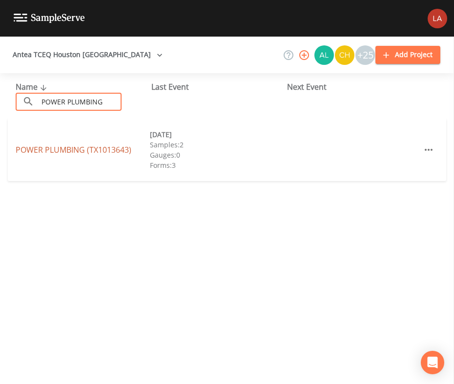
type input "POWER PLUMBING"
click at [43, 152] on link "POWER PLUMBING (TX1013643)" at bounding box center [74, 149] width 116 height 11
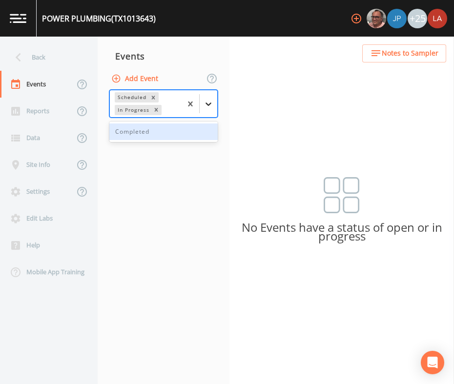
click at [207, 102] on icon at bounding box center [208, 104] width 10 height 10
click at [138, 137] on div "Completed" at bounding box center [163, 131] width 108 height 17
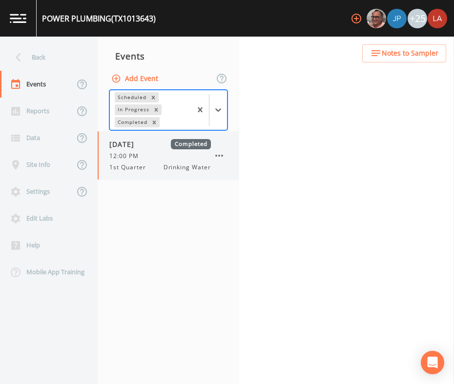
click at [133, 163] on span "1st Quarter" at bounding box center [130, 167] width 42 height 9
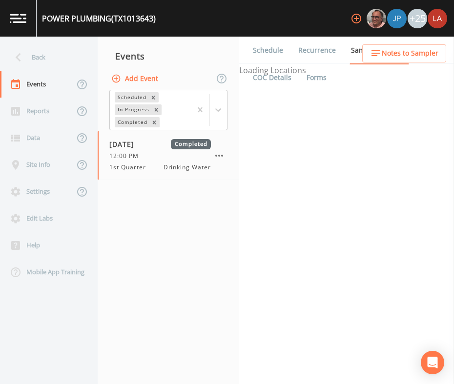
click at [268, 55] on link "Schedule" at bounding box center [267, 50] width 33 height 27
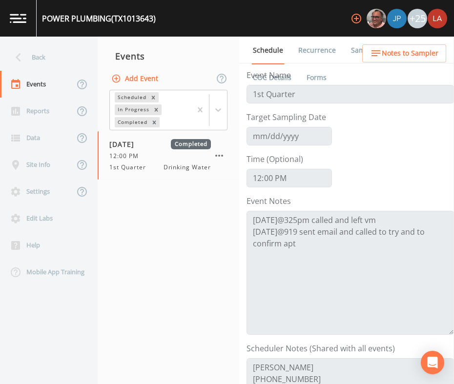
scroll to position [183, 0]
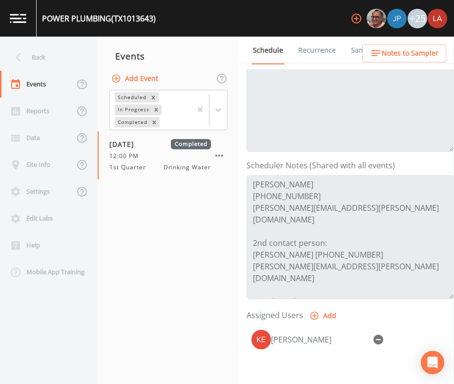
click at [193, 343] on nav "Events Add Event Scheduled In Progress Completed 02/26/2025 Completed 12:00 PM …" at bounding box center [169, 210] width 142 height 347
click at [50, 62] on div "Back" at bounding box center [44, 57] width 88 height 27
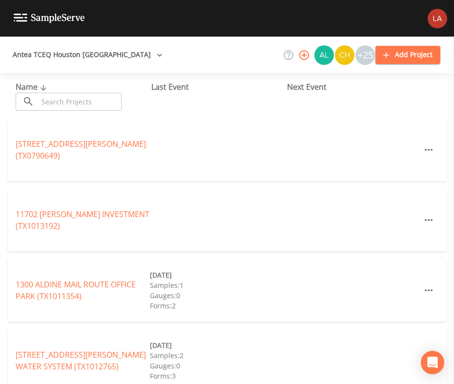
click at [94, 102] on input "text" at bounding box center [79, 102] width 83 height 18
paste input "FRANZ ROAD INDUSTRIAL PARK"
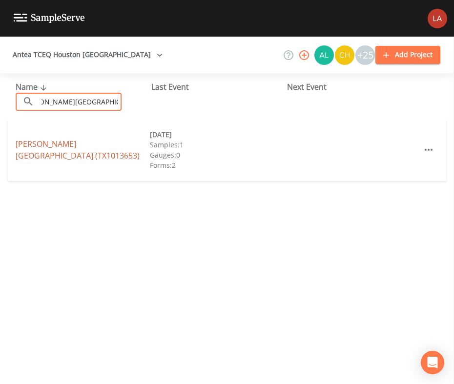
type input "FRANZ ROAD INDUSTRIAL PARK"
click at [38, 150] on link "FRANZ ROAD INDUSTRIAL PARK (TX1013653)" at bounding box center [78, 150] width 124 height 22
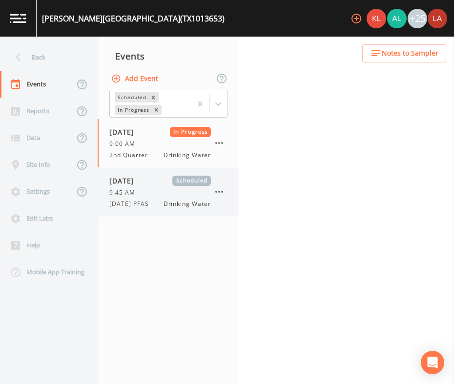
click at [141, 184] on span "08/26/2025" at bounding box center [125, 181] width 32 height 10
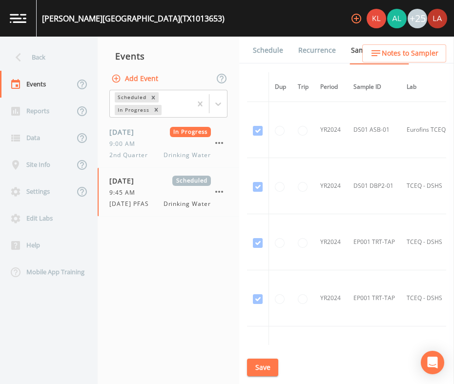
click at [256, 47] on link "Schedule" at bounding box center [267, 50] width 33 height 27
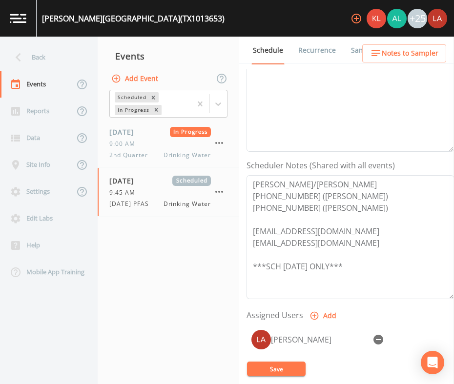
scroll to position [243, 0]
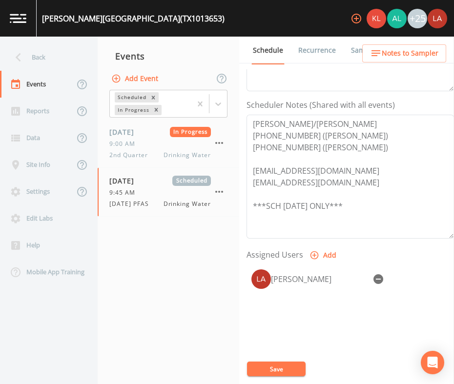
click at [203, 262] on nav "Events Add Event Scheduled In Progress 08/01/2025 In Progress 9:00 AM 2nd Quart…" at bounding box center [169, 210] width 142 height 347
click at [22, 57] on icon at bounding box center [18, 57] width 17 height 17
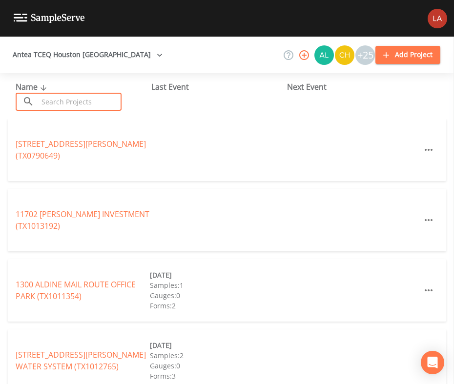
click at [88, 98] on input "text" at bounding box center [79, 102] width 83 height 18
paste input "TELGE INDUSTRIAL PARK II"
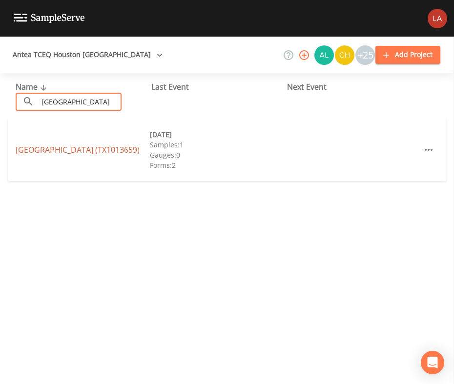
type input "TELGE INDUSTRIAL PARK II"
click at [42, 144] on link "TELGE INDUSTRIAL PARK II (TX1013659)" at bounding box center [78, 149] width 124 height 11
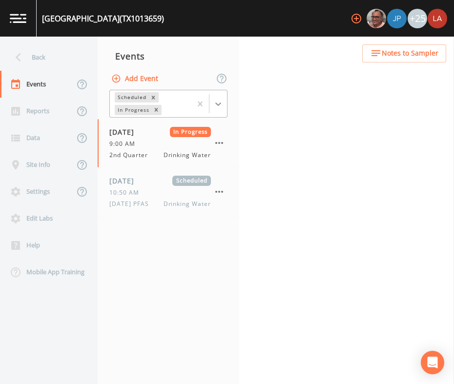
click at [210, 102] on div at bounding box center [218, 104] width 18 height 18
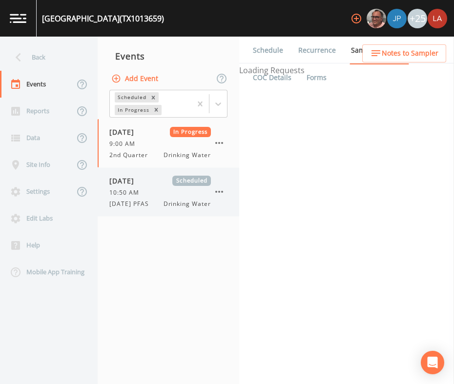
click at [130, 194] on span "10:50 AM" at bounding box center [127, 192] width 36 height 9
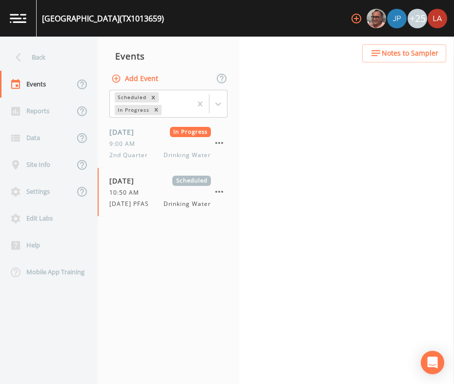
click at [250, 57] on div "Back Events Reports Data Site Info Settings Edit Labs Help Mobile App Training …" at bounding box center [227, 210] width 454 height 347
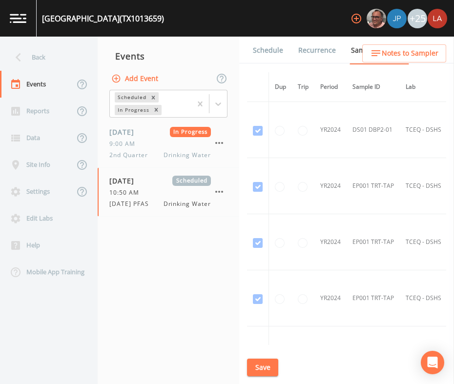
click at [259, 55] on link "Schedule" at bounding box center [267, 50] width 33 height 27
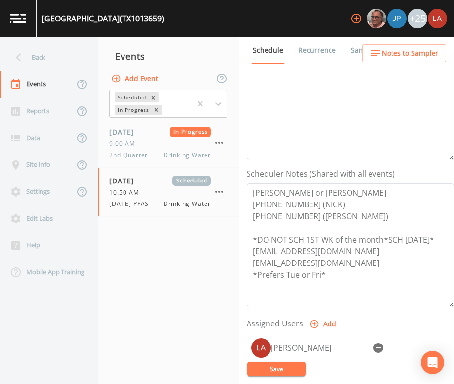
scroll to position [183, 0]
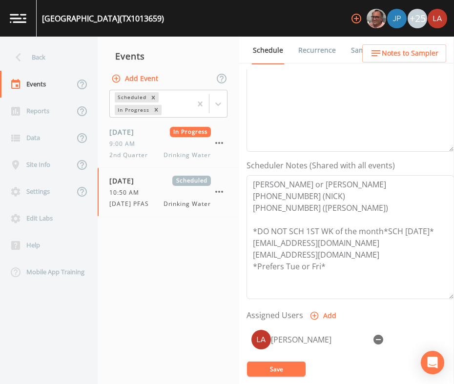
drag, startPoint x: 163, startPoint y: 255, endPoint x: 161, endPoint y: 238, distance: 17.3
click at [163, 252] on nav "Events Add Event Scheduled In Progress 08/01/2025 In Progress 9:00 AM 2nd Quart…" at bounding box center [169, 210] width 142 height 347
click at [33, 57] on div "Back" at bounding box center [44, 57] width 88 height 27
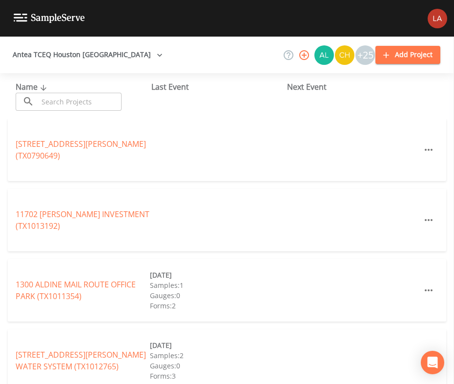
click at [101, 100] on input "text" at bounding box center [79, 102] width 83 height 18
paste input "TELGE BUSINESS PARK"
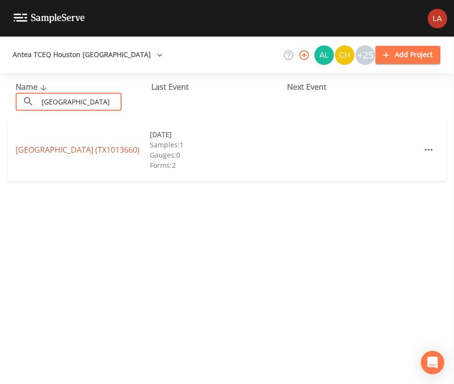
type input "TELGE BUSINESS PARK"
click at [48, 152] on link "TELGE BUSINESS PARK (TX1013660)" at bounding box center [78, 149] width 124 height 11
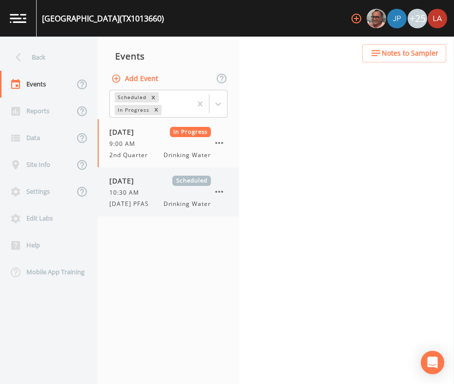
click at [127, 191] on span "10:30 AM" at bounding box center [127, 192] width 36 height 9
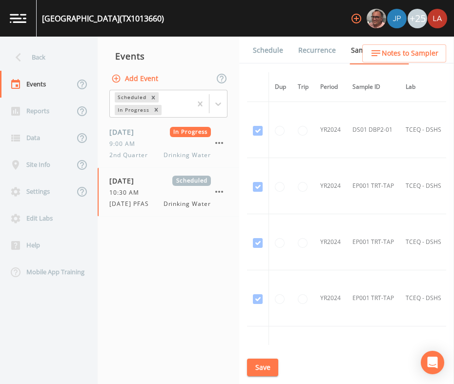
click at [276, 49] on link "Schedule" at bounding box center [267, 50] width 33 height 27
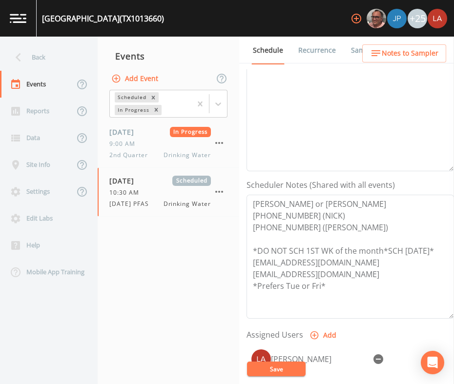
scroll to position [183, 0]
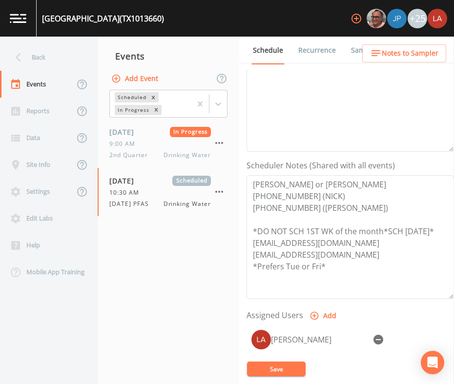
drag, startPoint x: 154, startPoint y: 262, endPoint x: 153, endPoint y: 256, distance: 5.4
click at [154, 260] on nav "Events Add Event Scheduled In Progress 08/01/2025 In Progress 9:00 AM 2nd Quart…" at bounding box center [169, 210] width 142 height 347
drag, startPoint x: 12, startPoint y: 39, endPoint x: 21, endPoint y: 51, distance: 16.0
click at [15, 43] on nav "Back Events Reports Data Site Info Settings Edit Labs Help Mobile App Training" at bounding box center [49, 210] width 98 height 347
click at [21, 51] on icon at bounding box center [18, 57] width 17 height 17
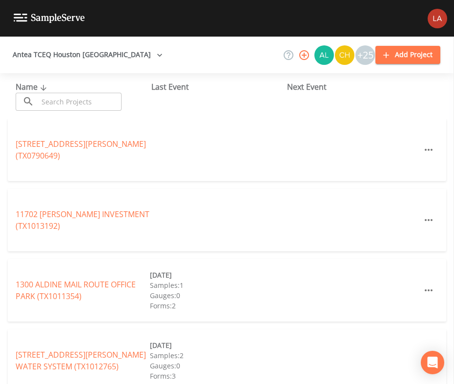
click at [81, 96] on input "text" at bounding box center [79, 102] width 83 height 18
paste input "HARRIS COUNTY MUD 465"
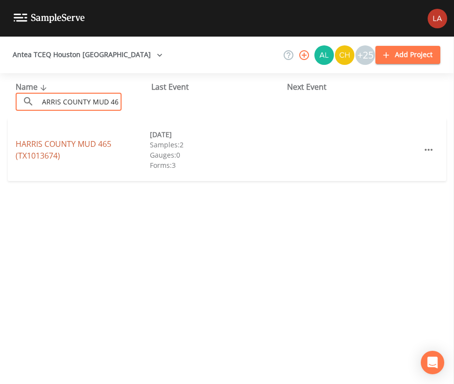
type input "HARRIS COUNTY MUD 465"
click at [54, 139] on link "HARRIS COUNTY MUD 465 (TX1013674)" at bounding box center [64, 150] width 96 height 22
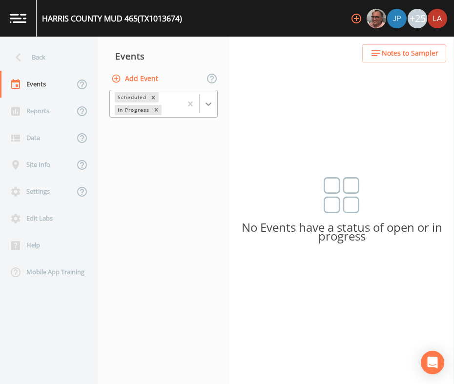
click at [203, 102] on icon at bounding box center [208, 104] width 10 height 10
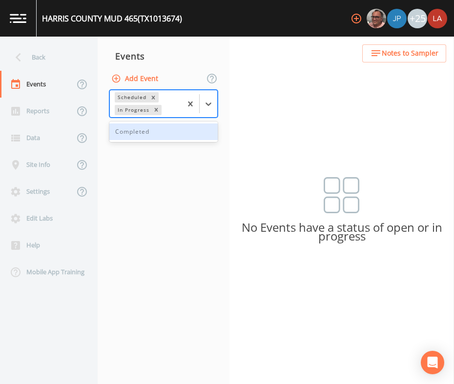
click at [143, 131] on div "Completed" at bounding box center [163, 131] width 108 height 17
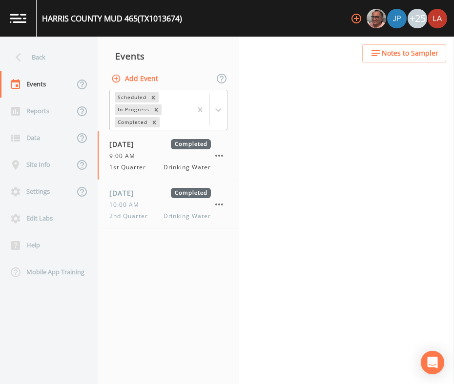
click at [125, 230] on nav "Events Add Event Scheduled In Progress Completed 03/05/2025 Completed 9:00 AM 1…" at bounding box center [169, 210] width 142 height 347
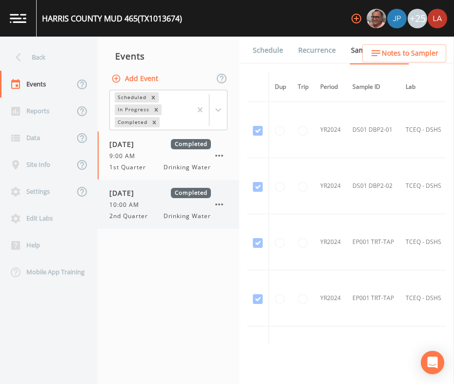
click at [130, 210] on div "06/18/2025 Completed 10:00 AM 2nd Quarter Drinking Water" at bounding box center [159, 204] width 101 height 33
click at [261, 49] on link "Schedule" at bounding box center [267, 50] width 33 height 27
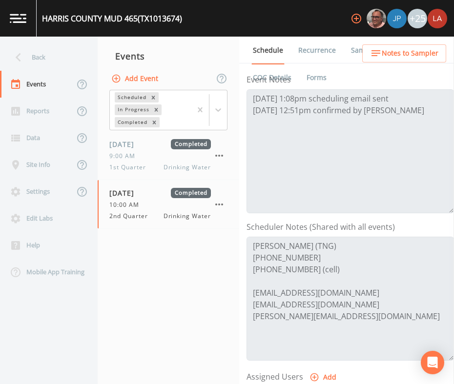
scroll to position [183, 0]
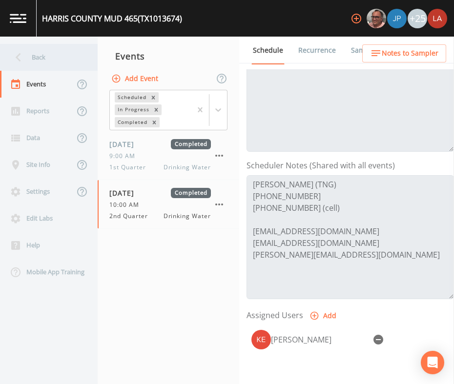
click at [31, 50] on div "Back" at bounding box center [44, 57] width 88 height 27
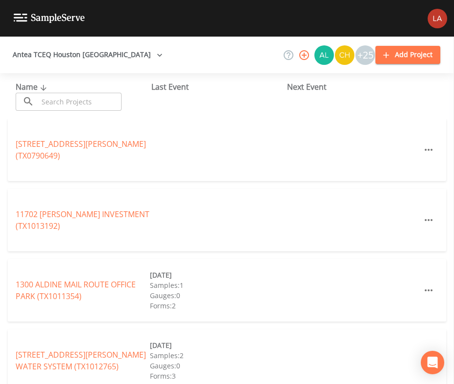
click at [80, 103] on input "text" at bounding box center [79, 102] width 83 height 18
paste input "GALPERTI"
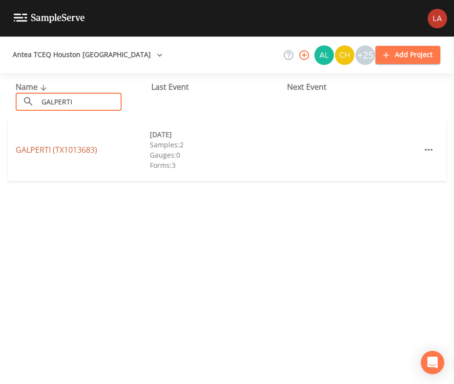
type input "GALPERTI"
click at [47, 150] on link "GALPERTI (TX1013683)" at bounding box center [56, 149] width 81 height 11
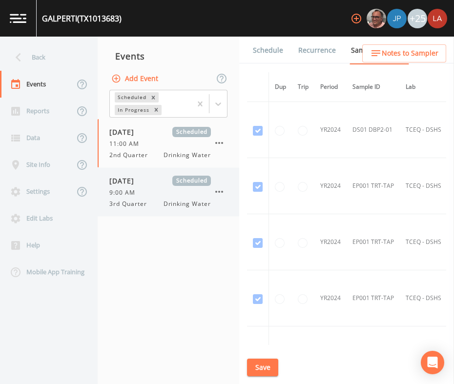
click at [141, 182] on span "[DATE]" at bounding box center [125, 181] width 32 height 10
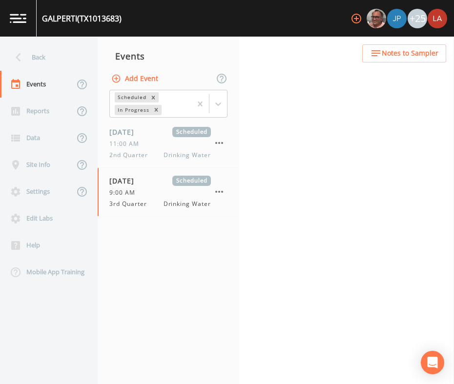
click at [266, 56] on div "Back Events Reports Data Site Info Settings Edit Labs Help Mobile App Training …" at bounding box center [227, 210] width 454 height 347
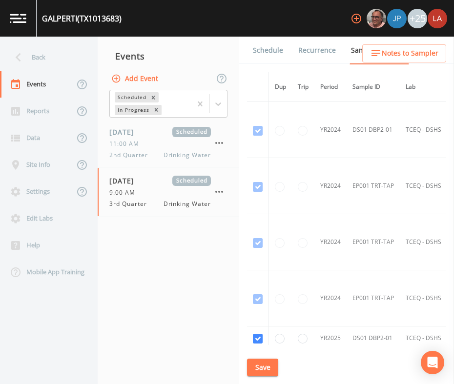
click at [267, 53] on link "Schedule" at bounding box center [267, 50] width 33 height 27
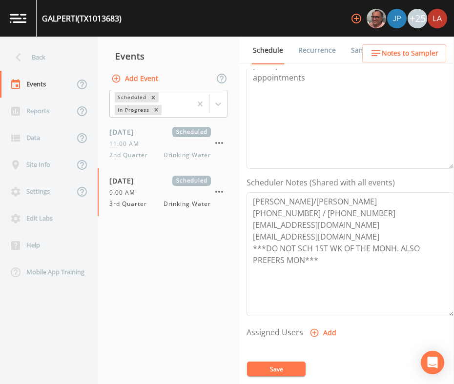
scroll to position [183, 0]
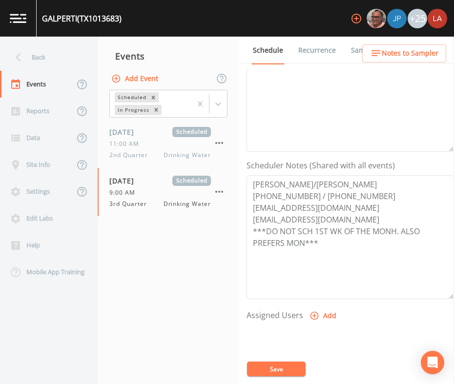
click at [166, 296] on nav "Events Add Event Scheduled In Progress 05/29/2025 Scheduled 11:00 AM 2nd Quarte…" at bounding box center [169, 210] width 142 height 347
click at [44, 64] on div "Back" at bounding box center [44, 57] width 88 height 27
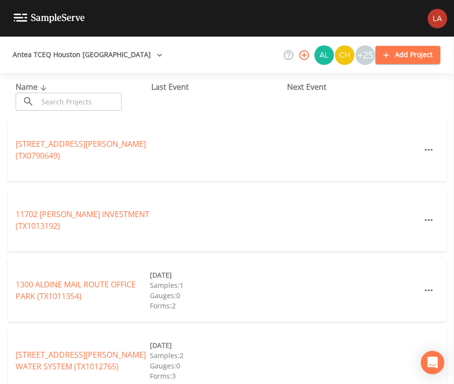
click at [61, 108] on input "text" at bounding box center [79, 102] width 83 height 18
paste input "GEO SPECIALTY CHEMICALS"
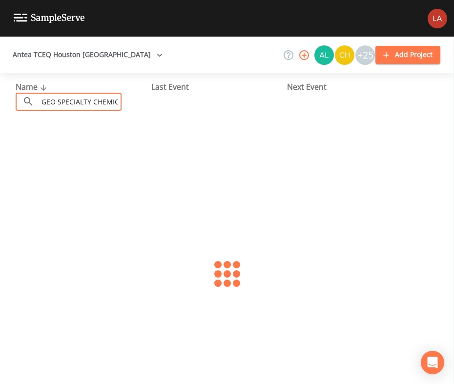
scroll to position [0, 9]
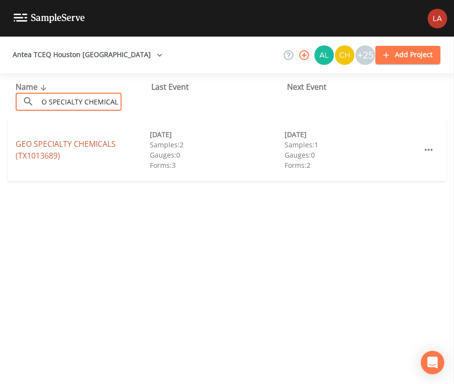
type input "GEO SPECIALTY CHEMICALS"
click at [44, 146] on link "GEO SPECIALTY CHEMICALS (TX1013689)" at bounding box center [66, 150] width 100 height 22
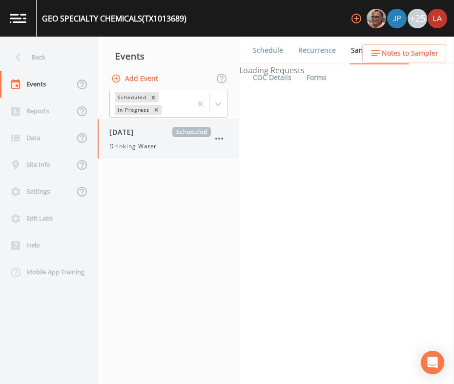
click at [125, 136] on span "08/27/2025" at bounding box center [125, 132] width 32 height 10
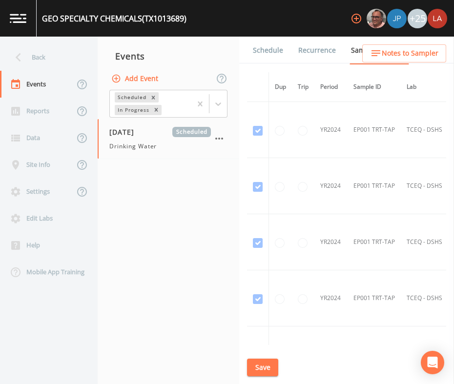
click at [271, 50] on link "Schedule" at bounding box center [267, 50] width 33 height 27
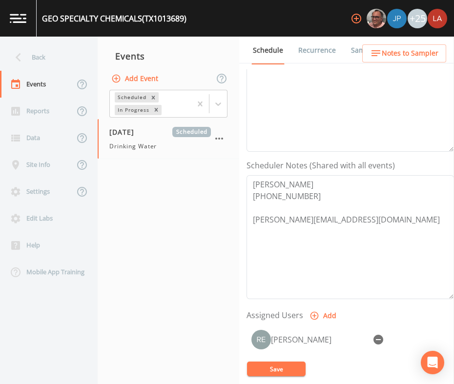
scroll to position [243, 0]
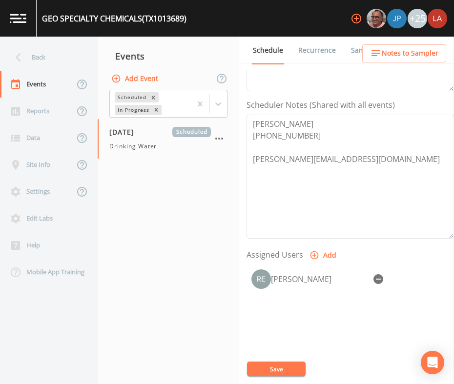
click at [195, 263] on nav "Events Add Event Scheduled In Progress 08/27/2025 Scheduled Drinking Water" at bounding box center [169, 210] width 142 height 347
click at [42, 59] on div "Back" at bounding box center [44, 57] width 88 height 27
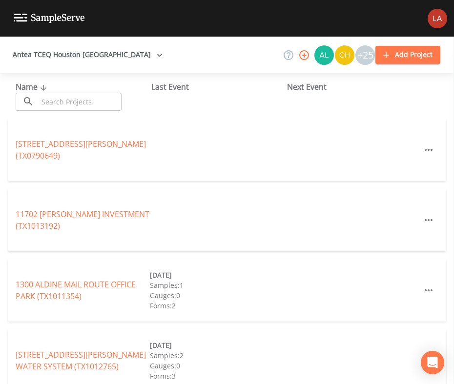
click at [83, 101] on input "text" at bounding box center [79, 102] width 83 height 18
paste input "MB MAINTENANCE"
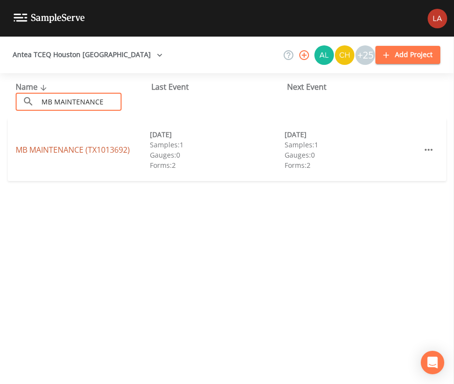
type input "MB MAINTENANCE"
click at [44, 149] on link "MB MAINTENANCE (TX1013692)" at bounding box center [73, 149] width 114 height 11
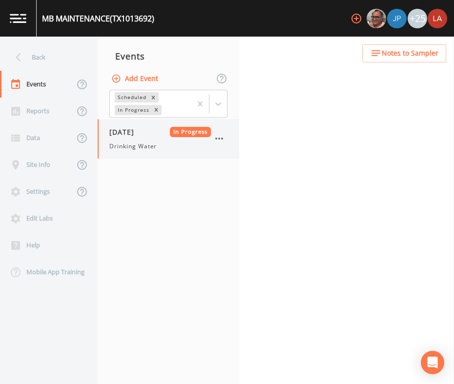
click at [138, 143] on span "Drinking Water" at bounding box center [132, 146] width 47 height 9
click at [147, 154] on div "08/27/2025 In Progress Drinking Water" at bounding box center [169, 139] width 142 height 40
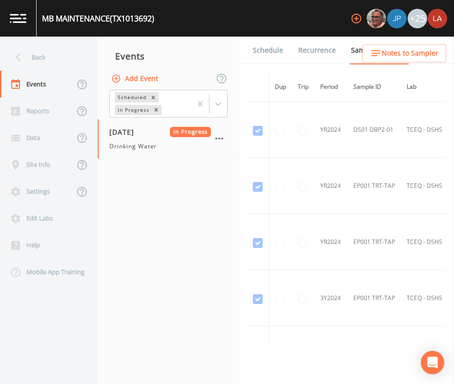
click at [274, 58] on link "Schedule" at bounding box center [267, 50] width 33 height 27
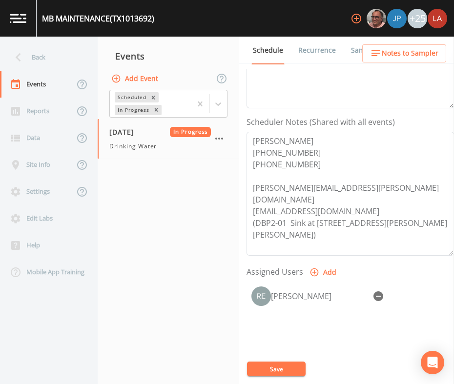
scroll to position [243, 0]
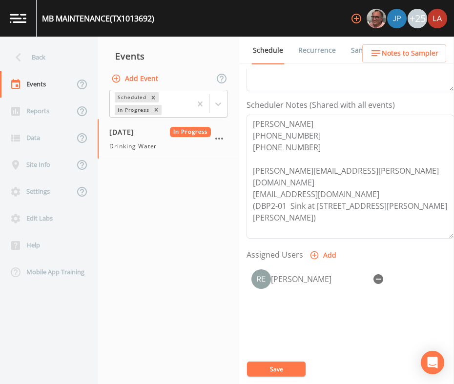
click at [153, 249] on nav "Events Add Event Scheduled In Progress 08/27/2025 In Progress Drinking Water" at bounding box center [169, 210] width 142 height 347
click at [9, 50] on div "Back" at bounding box center [44, 57] width 88 height 27
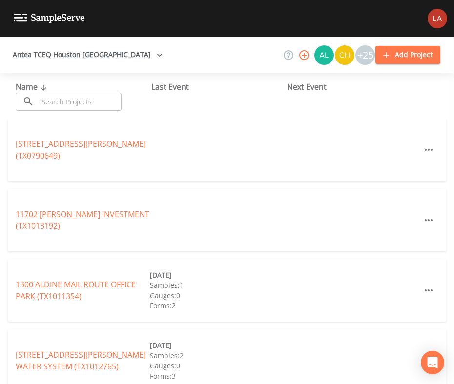
click at [120, 98] on input "text" at bounding box center [79, 102] width 83 height 18
paste input "LOS PINOS SUBDIVISION"
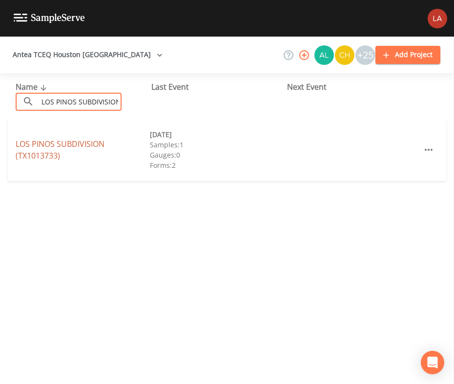
type input "LOS PINOS SUBDIVISION"
click at [36, 155] on link "LOS PINOS SUBDIVISION (TX1013733)" at bounding box center [60, 150] width 89 height 22
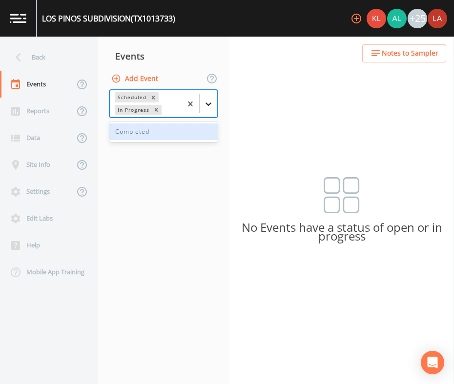
click at [208, 103] on icon at bounding box center [208, 104] width 10 height 10
click at [133, 135] on div "Completed" at bounding box center [163, 131] width 108 height 17
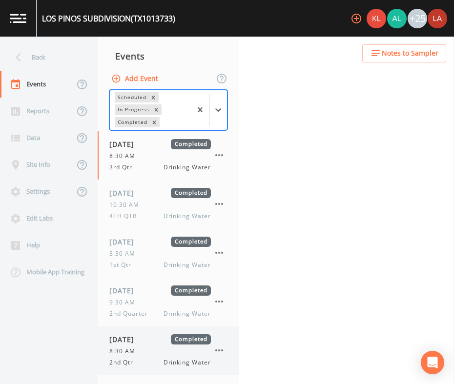
click at [135, 348] on span "8:30 AM" at bounding box center [125, 351] width 32 height 9
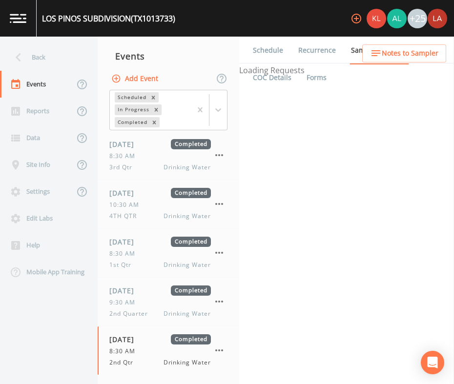
click at [261, 49] on link "Schedule" at bounding box center [267, 50] width 33 height 27
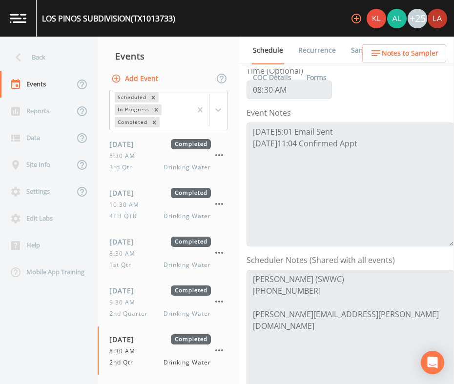
scroll to position [183, 0]
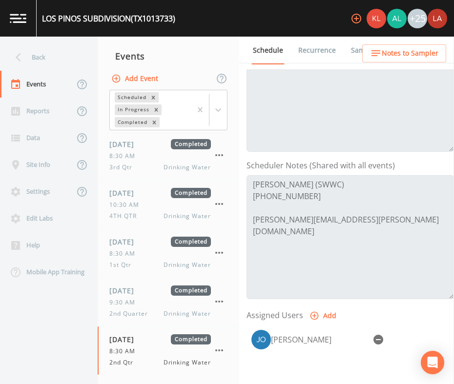
click at [178, 48] on div "Events" at bounding box center [169, 56] width 142 height 24
click at [52, 51] on div "Back" at bounding box center [44, 57] width 88 height 27
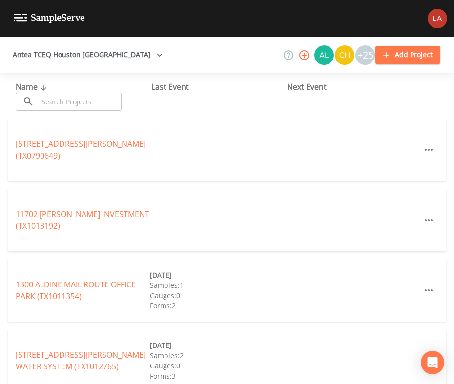
click at [120, 101] on input "text" at bounding box center [79, 102] width 83 height 18
paste input "FILTER WAREHOUSE"
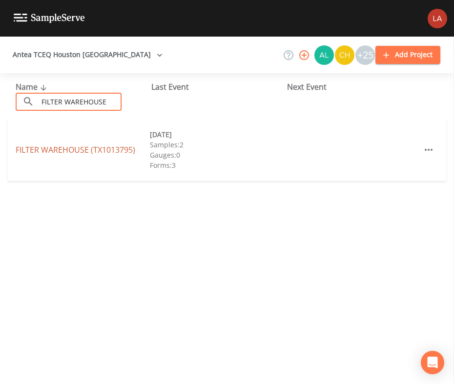
type input "FILTER WAREHOUSE"
click at [61, 150] on link "FILTER WAREHOUSE (TX1013795)" at bounding box center [76, 149] width 120 height 11
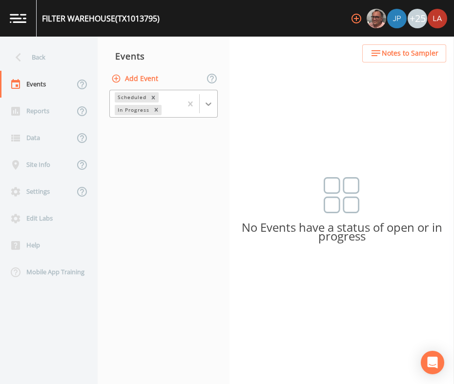
click at [212, 103] on icon at bounding box center [208, 104] width 10 height 10
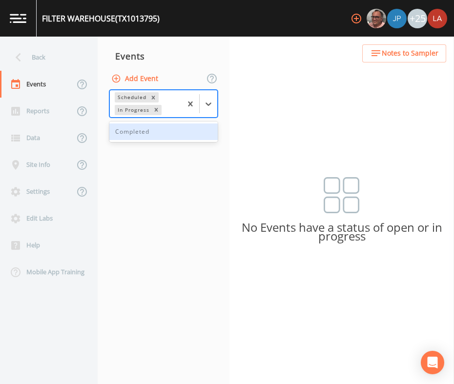
click at [136, 134] on div "Completed" at bounding box center [163, 131] width 108 height 17
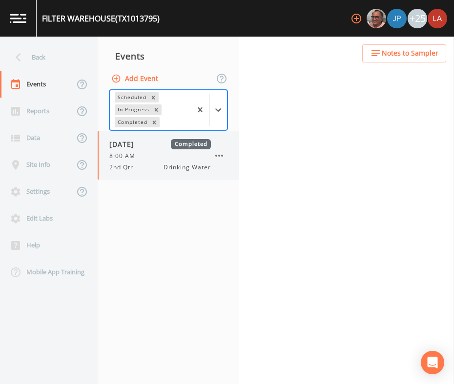
click at [137, 166] on span "2nd Qtr" at bounding box center [124, 167] width 30 height 9
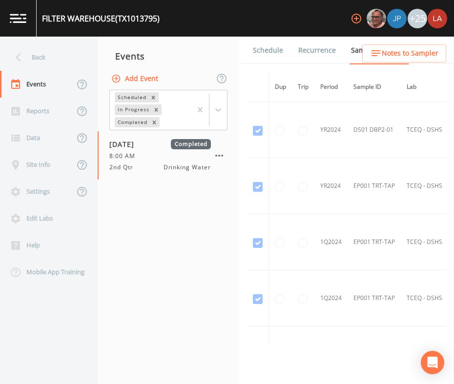
scroll to position [121, 0]
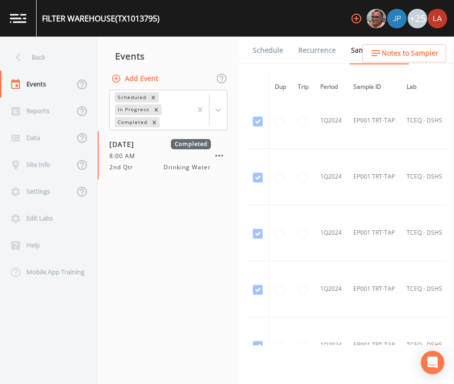
click at [276, 46] on link "Schedule" at bounding box center [267, 50] width 33 height 27
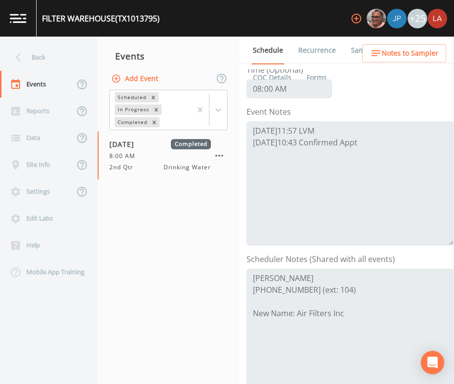
scroll to position [243, 0]
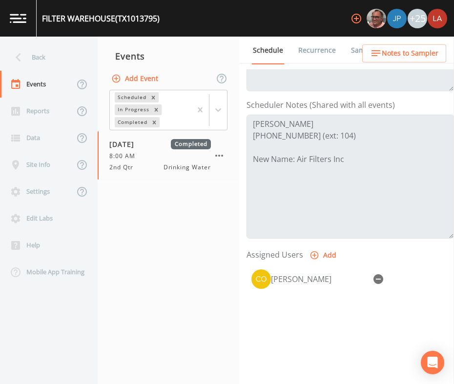
click at [159, 288] on nav "Events Add Event Scheduled In Progress Completed 06/16/2025 Completed 8:00 AM 2…" at bounding box center [169, 210] width 142 height 347
click at [24, 58] on icon at bounding box center [18, 57] width 17 height 17
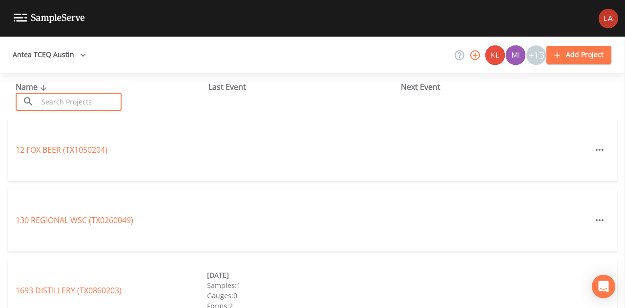
click at [102, 96] on input "text" at bounding box center [79, 102] width 83 height 18
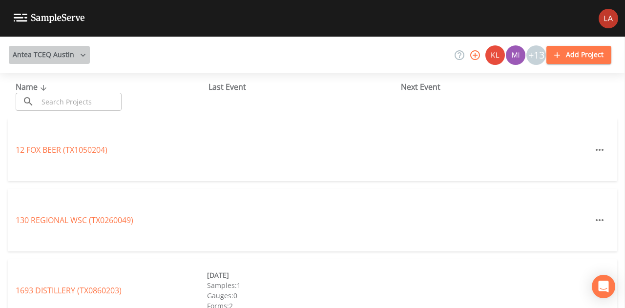
click at [74, 52] on button "Antea TCEQ Austin" at bounding box center [49, 55] width 81 height 18
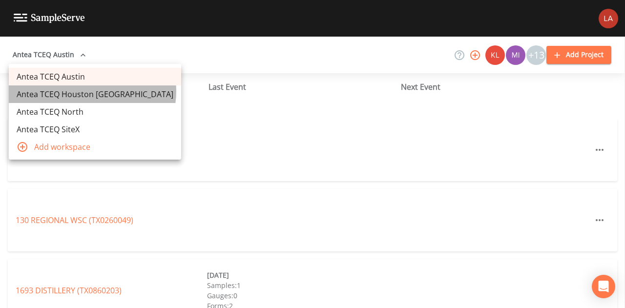
click at [92, 91] on link "Antea TCEQ Houston [GEOGRAPHIC_DATA]" at bounding box center [95, 94] width 172 height 18
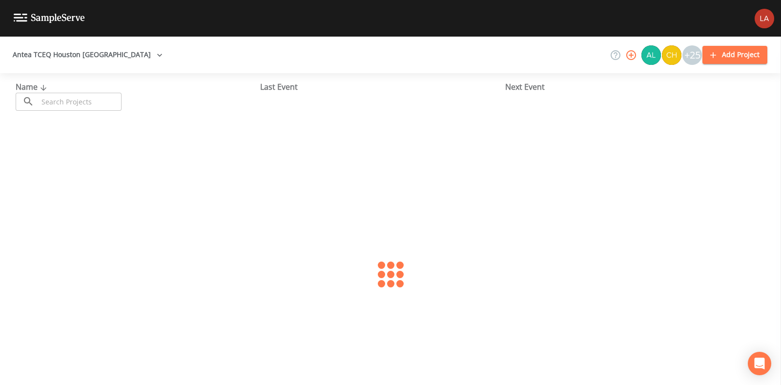
click at [104, 107] on input "text" at bounding box center [79, 102] width 83 height 18
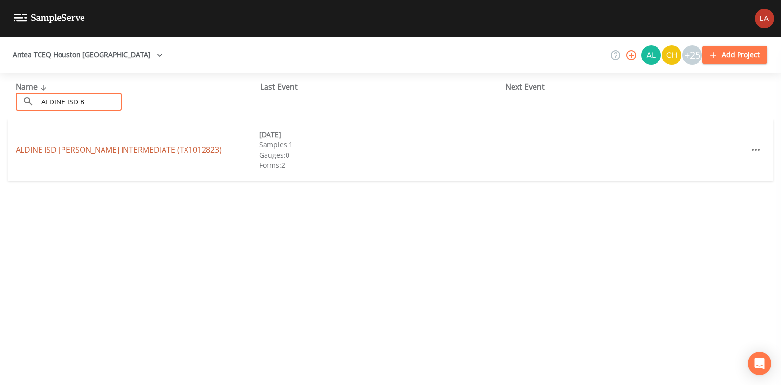
type input "ALDINE ISD B"
click at [44, 150] on link "ALDINE ISD BILL J WILSON INTERMEDIATE (TX1012823)" at bounding box center [119, 149] width 206 height 11
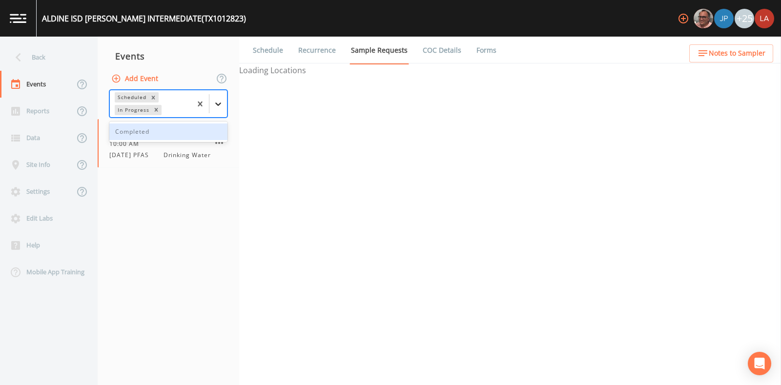
click at [221, 109] on div at bounding box center [218, 104] width 18 height 18
click at [151, 124] on div "Completed" at bounding box center [168, 131] width 118 height 17
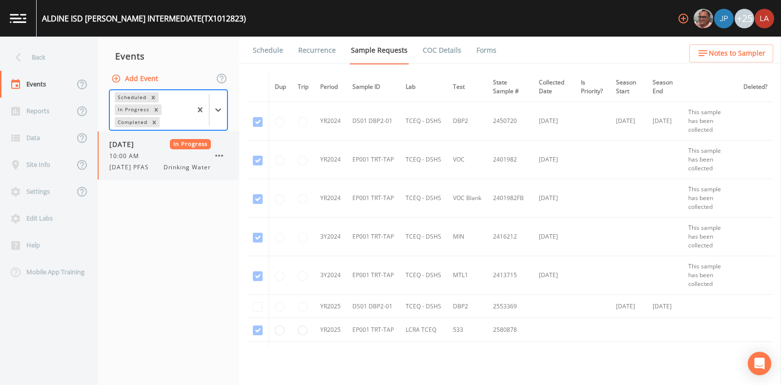
click at [141, 143] on span "[DATE]" at bounding box center [125, 144] width 32 height 10
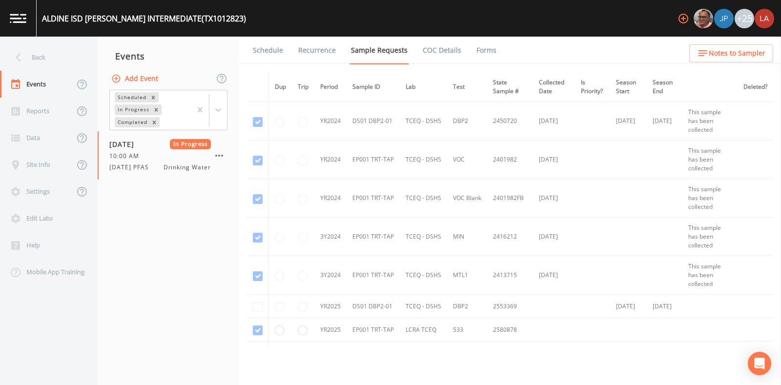
scroll to position [236, 0]
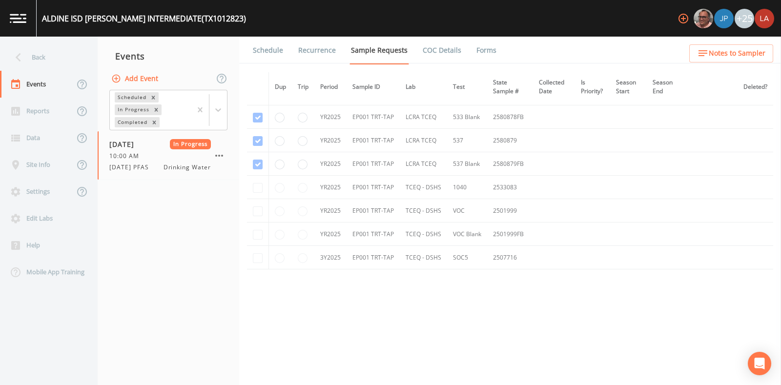
click at [262, 51] on link "Schedule" at bounding box center [267, 50] width 33 height 27
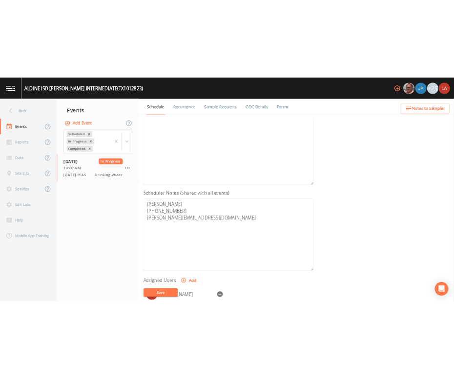
scroll to position [243, 0]
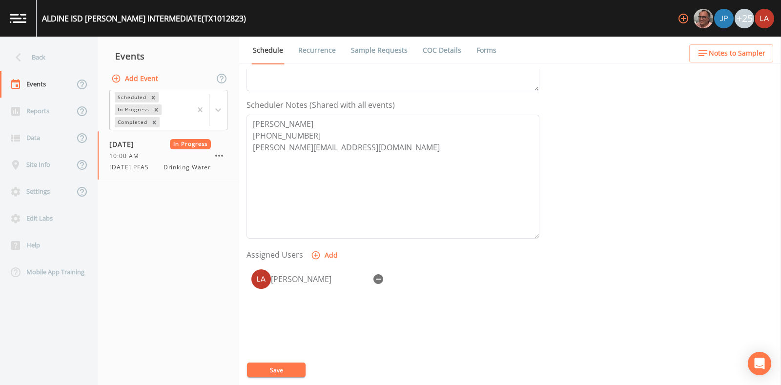
click at [43, 51] on div "Back" at bounding box center [44, 57] width 88 height 27
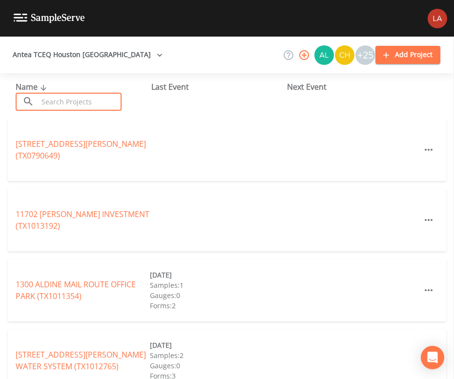
click at [85, 103] on input "text" at bounding box center [79, 102] width 83 height 18
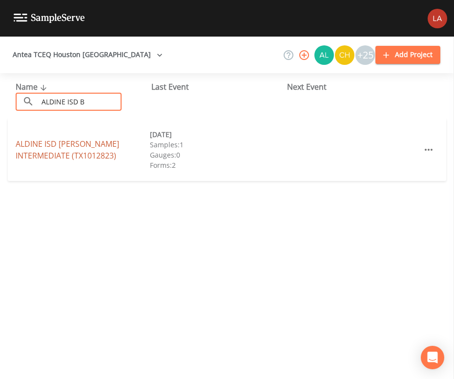
type input "ALDINE ISD B"
click at [43, 156] on link "ALDINE ISD BILL J WILSON INTERMEDIATE (TX1012823)" at bounding box center [67, 150] width 103 height 22
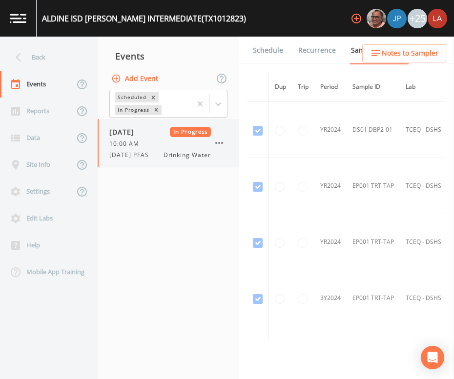
click at [129, 155] on span "7/30/25 PFAS" at bounding box center [131, 155] width 45 height 9
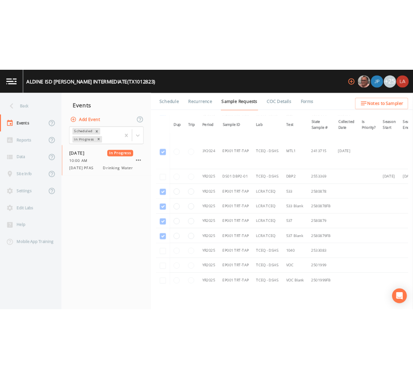
scroll to position [243, 0]
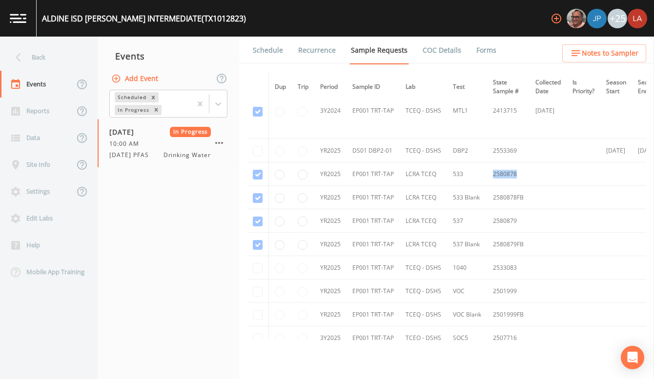
drag, startPoint x: 491, startPoint y: 173, endPoint x: 517, endPoint y: 172, distance: 25.9
click at [517, 172] on td "2580878" at bounding box center [508, 173] width 42 height 23
copy td "2580878"
click at [504, 213] on td "2580879" at bounding box center [508, 220] width 42 height 23
drag, startPoint x: 492, startPoint y: 221, endPoint x: 526, endPoint y: 224, distance: 34.3
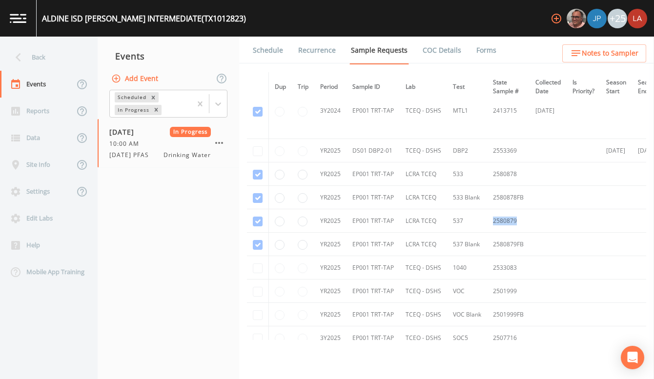
click at [526, 224] on td "2580879" at bounding box center [508, 220] width 42 height 23
copy td "2580879"
drag, startPoint x: 585, startPoint y: 174, endPoint x: 528, endPoint y: 124, distance: 75.4
click at [585, 174] on td at bounding box center [584, 173] width 34 height 23
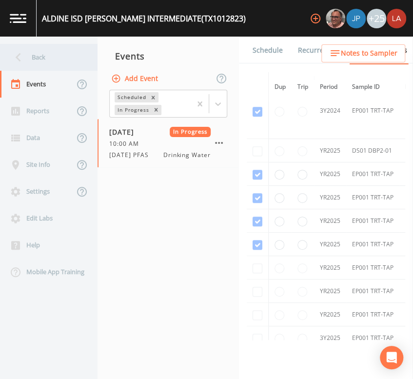
click at [29, 55] on div "Back" at bounding box center [44, 57] width 88 height 27
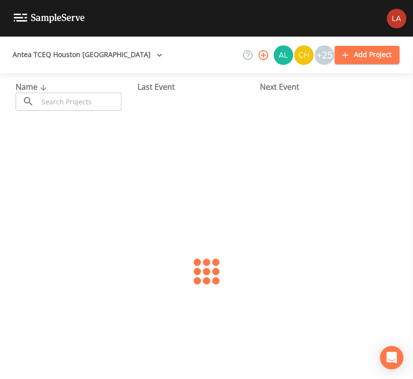
click at [63, 55] on button "Antea TCEQ Houston [GEOGRAPHIC_DATA]" at bounding box center [88, 55] width 158 height 18
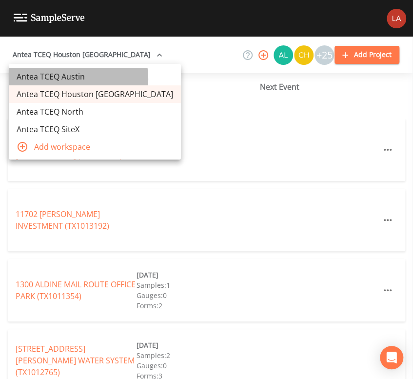
click at [66, 79] on link "Antea TCEQ Austin" at bounding box center [95, 77] width 172 height 18
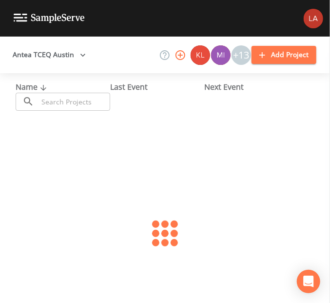
click at [65, 101] on input "text" at bounding box center [74, 102] width 72 height 18
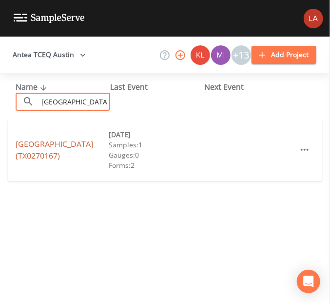
type input "CASTLE VIEW"
click at [59, 147] on link "CASTLE VIEW RV PARK (TX0270167)" at bounding box center [55, 150] width 78 height 22
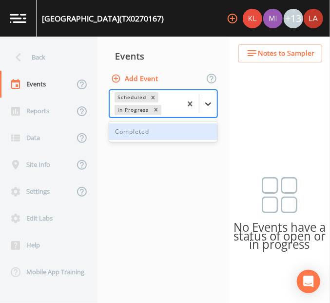
click at [207, 105] on icon at bounding box center [208, 104] width 10 height 10
click at [155, 132] on div "Completed" at bounding box center [163, 131] width 108 height 17
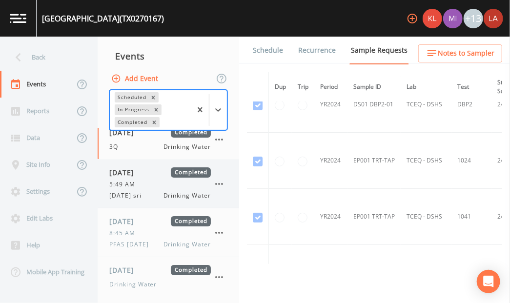
scroll to position [12, 0]
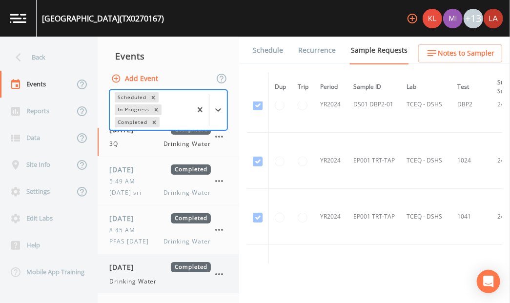
click at [136, 278] on span "Drinking Water" at bounding box center [132, 281] width 47 height 9
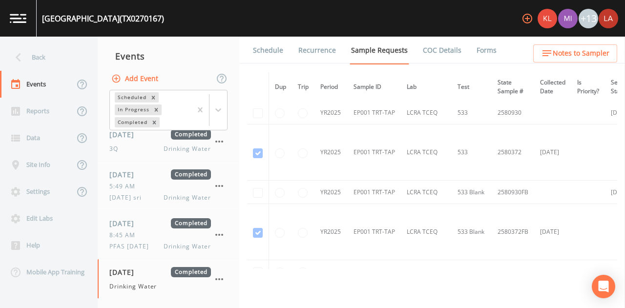
scroll to position [1659, 0]
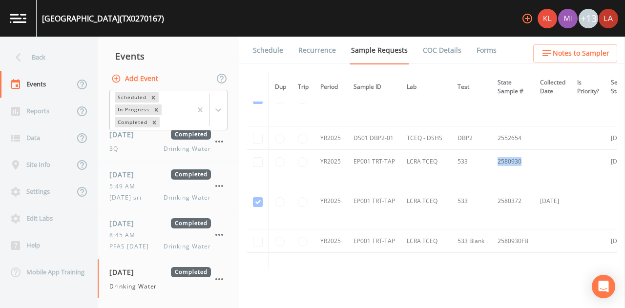
drag, startPoint x: 501, startPoint y: 153, endPoint x: 524, endPoint y: 156, distance: 23.6
click at [330, 156] on td "2580930" at bounding box center [512, 161] width 42 height 23
copy td "2580930"
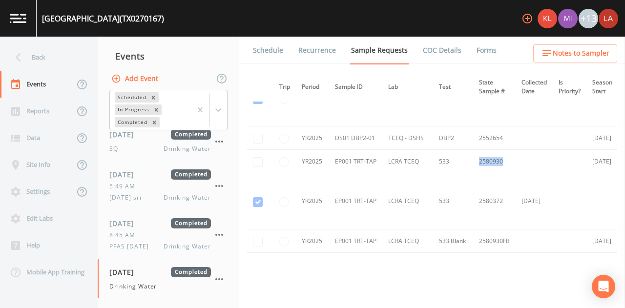
scroll to position [1659, 16]
copy td "2580930"
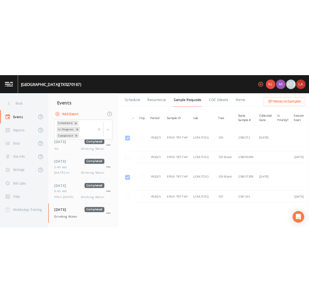
scroll to position [1757, 16]
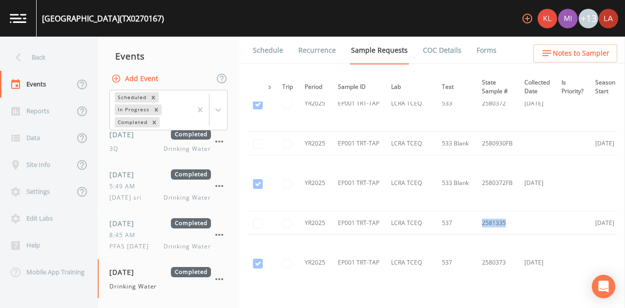
drag, startPoint x: 507, startPoint y: 215, endPoint x: 484, endPoint y: 216, distance: 23.4
click at [330, 216] on td "2581335" at bounding box center [497, 222] width 42 height 23
copy td "2581335"
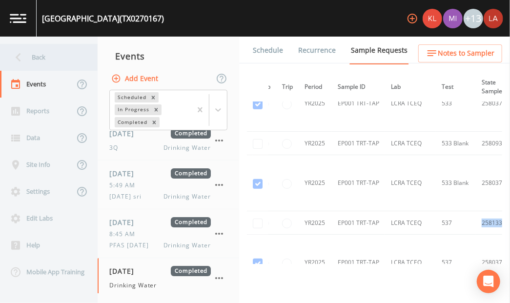
click at [40, 60] on div "Back" at bounding box center [44, 57] width 88 height 27
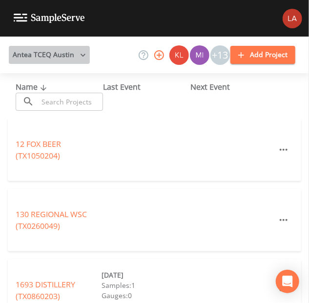
click at [66, 56] on button "Antea TCEQ Austin" at bounding box center [49, 55] width 81 height 18
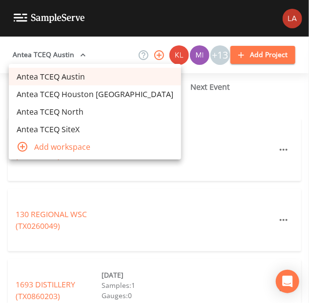
click at [68, 93] on link "Antea TCEQ Houston [GEOGRAPHIC_DATA]" at bounding box center [95, 94] width 172 height 18
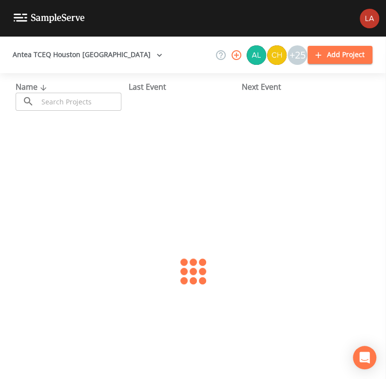
click at [81, 106] on input "text" at bounding box center [79, 102] width 83 height 18
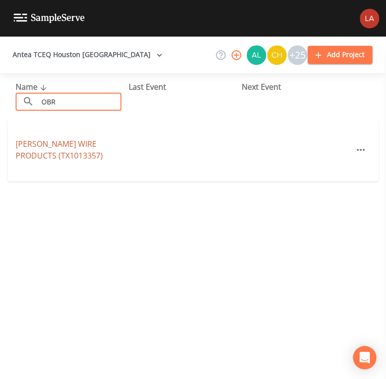
type input "OBR"
click at [22, 147] on link "[PERSON_NAME] WIRE PRODUCTS (TX1013357)" at bounding box center [59, 150] width 87 height 22
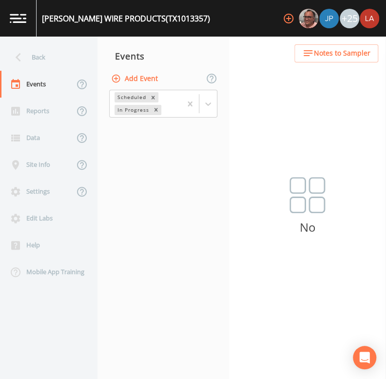
click at [142, 73] on button "Add Event" at bounding box center [135, 79] width 53 height 18
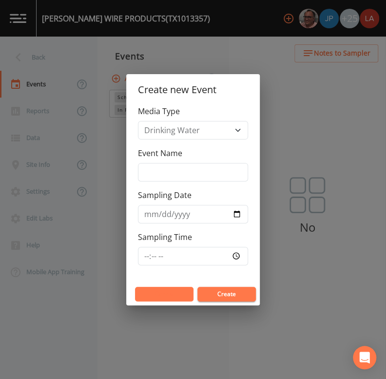
click at [178, 287] on button "Cancel" at bounding box center [164, 294] width 59 height 15
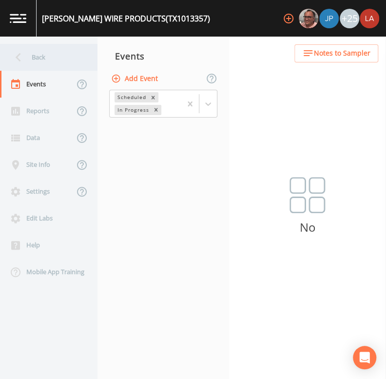
click at [37, 59] on div "Back" at bounding box center [44, 57] width 88 height 27
